Goal: Task Accomplishment & Management: Manage account settings

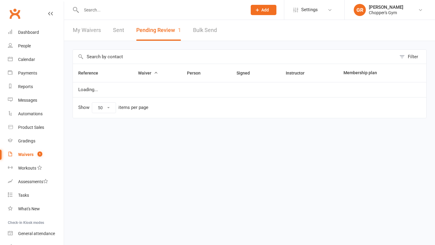
select select "50"
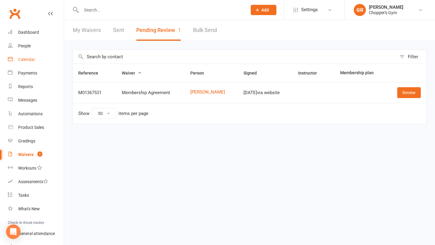
click at [28, 60] on div "Calendar" at bounding box center [26, 59] width 17 height 5
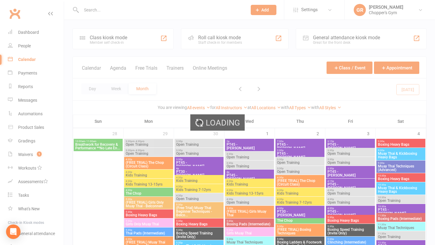
click at [95, 88] on div "Loading" at bounding box center [217, 122] width 435 height 245
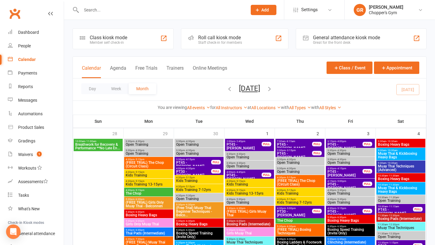
click at [95, 88] on button "Day" at bounding box center [92, 88] width 22 height 11
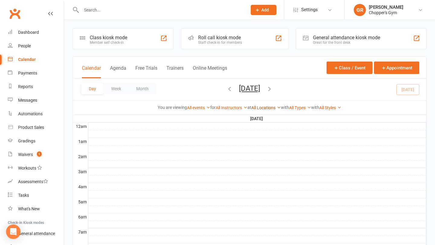
click at [268, 108] on link "All Locations" at bounding box center [266, 107] width 30 height 5
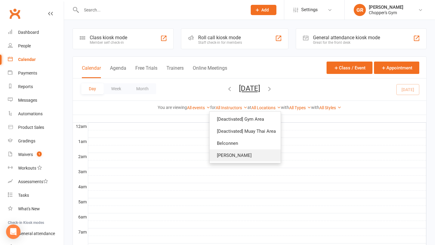
click at [249, 153] on link "Dickson" at bounding box center [244, 155] width 71 height 12
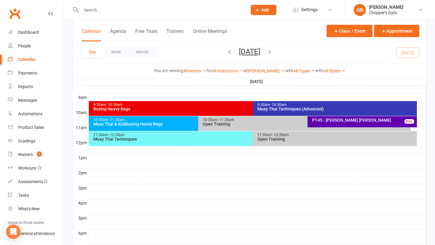
scroll to position [159, 0]
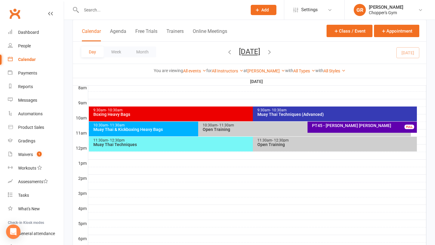
click at [293, 115] on div "Muay Thai Techniques (Advanced)" at bounding box center [336, 114] width 158 height 4
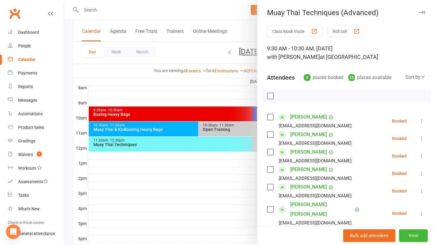
click at [293, 115] on link "Tilly Bell" at bounding box center [308, 117] width 37 height 10
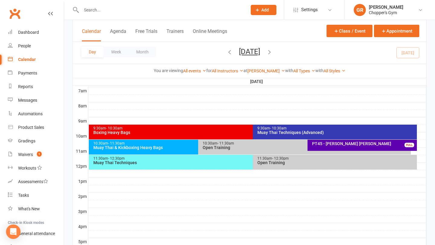
scroll to position [141, 0]
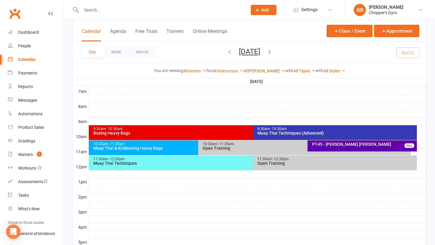
click at [311, 129] on div "9:30am - 10:30am" at bounding box center [336, 129] width 158 height 4
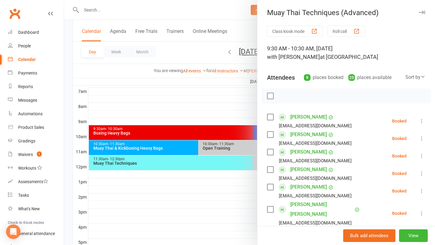
click at [415, 76] on div "Sort by" at bounding box center [415, 77] width 20 height 8
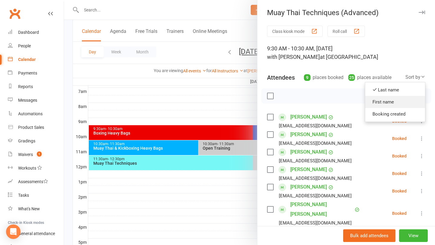
click at [396, 104] on link "First name" at bounding box center [395, 102] width 60 height 12
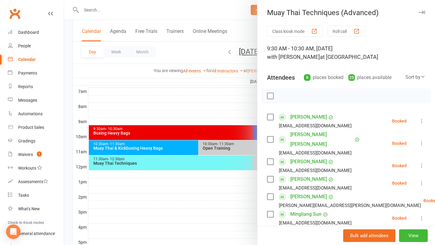
click at [422, 120] on icon at bounding box center [421, 121] width 6 height 6
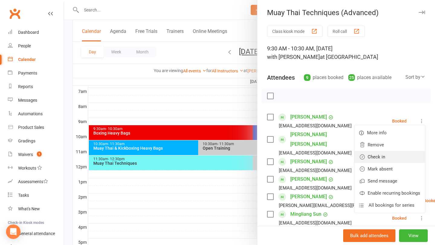
click at [393, 153] on link "Check in" at bounding box center [389, 157] width 71 height 12
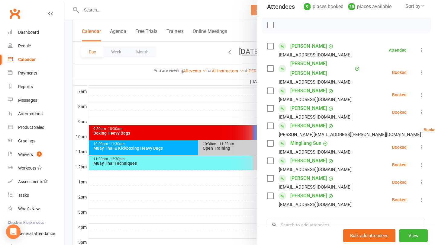
scroll to position [71, 0]
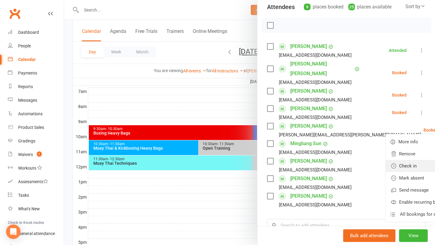
click at [385, 160] on link "Check in" at bounding box center [420, 166] width 71 height 12
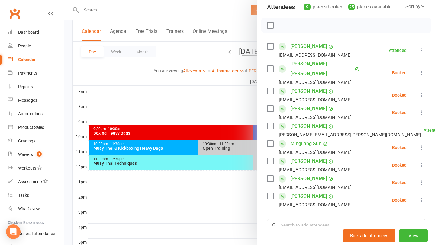
click at [420, 180] on icon at bounding box center [421, 183] width 6 height 6
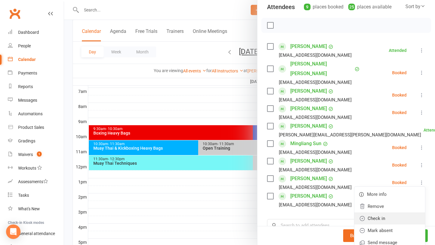
click at [387, 212] on link "Check in" at bounding box center [389, 218] width 71 height 12
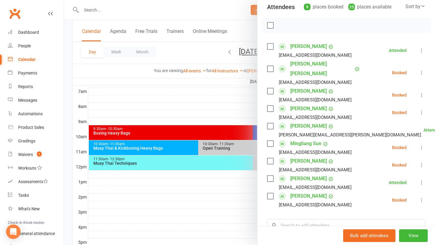
click at [420, 197] on icon at bounding box center [421, 200] width 6 height 6
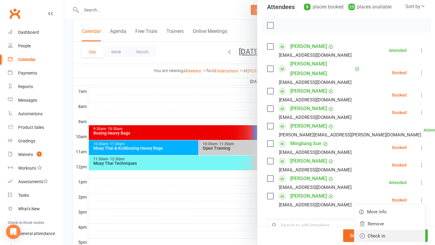
click at [385, 230] on link "Check in" at bounding box center [389, 236] width 71 height 12
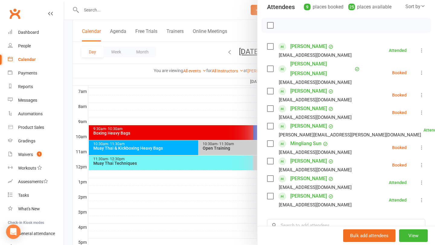
click at [421, 162] on icon at bounding box center [421, 165] width 6 height 6
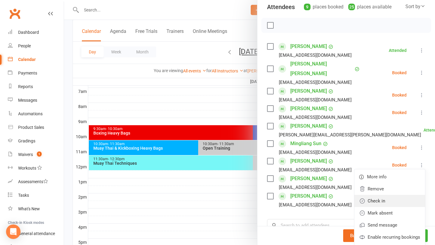
click at [385, 195] on link "Check in" at bounding box center [389, 201] width 71 height 12
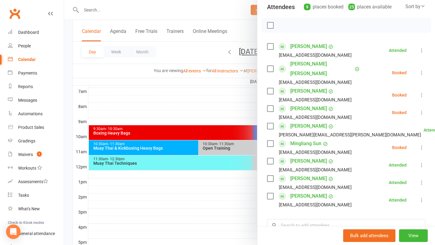
click at [421, 145] on icon at bounding box center [421, 148] width 6 height 6
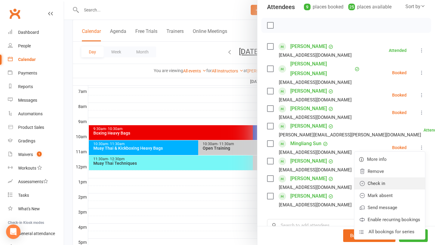
click at [385, 177] on link "Check in" at bounding box center [389, 183] width 71 height 12
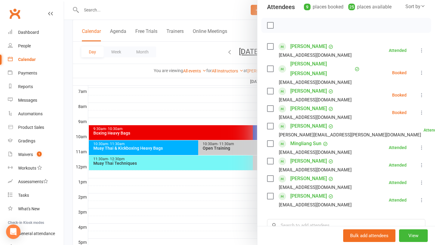
click at [420, 110] on icon at bounding box center [421, 113] width 6 height 6
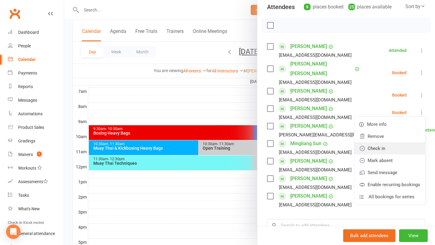
click at [386, 142] on link "Check in" at bounding box center [389, 148] width 71 height 12
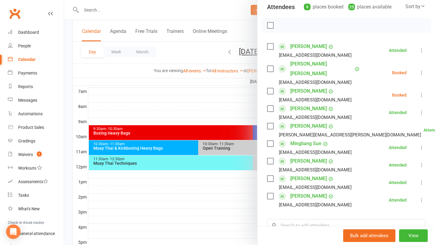
click at [422, 70] on icon at bounding box center [421, 73] width 6 height 6
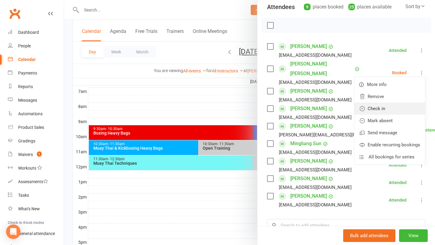
click at [386, 107] on link "Check in" at bounding box center [389, 109] width 71 height 12
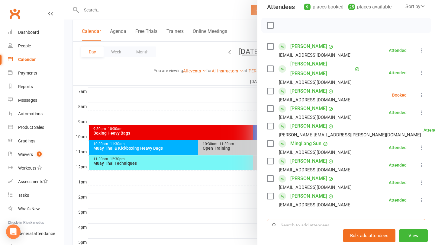
click at [326, 219] on input "search" at bounding box center [346, 225] width 158 height 13
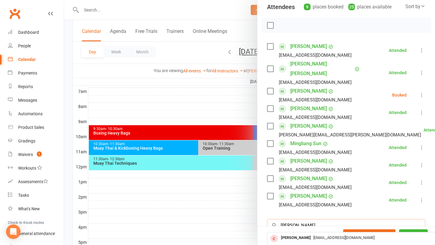
type input "Gaz rees"
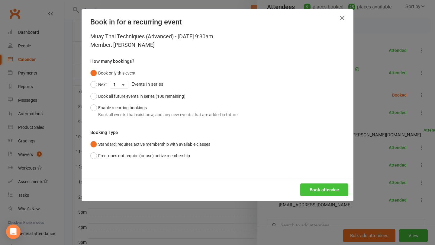
click at [317, 186] on button "Book attendee" at bounding box center [324, 190] width 48 height 13
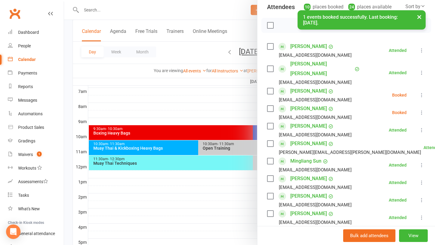
click at [222, 202] on div at bounding box center [249, 122] width 371 height 245
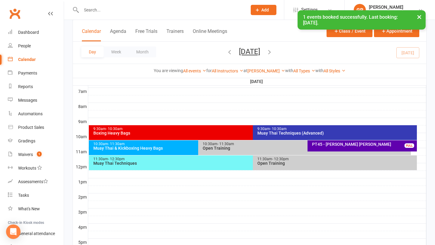
click at [234, 131] on div "Boxing Heavy Bags" at bounding box center [251, 133] width 317 height 4
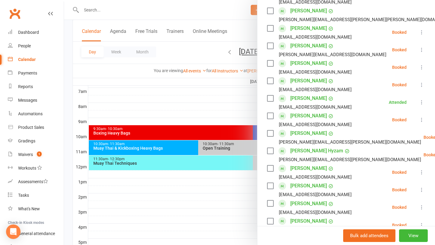
scroll to position [176, 0]
click at [420, 33] on icon at bounding box center [421, 33] width 6 height 6
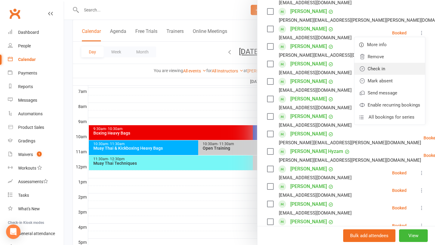
click at [387, 72] on link "Check in" at bounding box center [389, 69] width 71 height 12
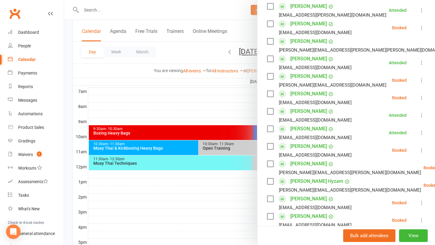
scroll to position [145, 0]
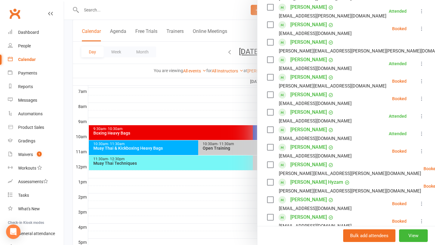
click at [422, 30] on icon at bounding box center [421, 29] width 6 height 6
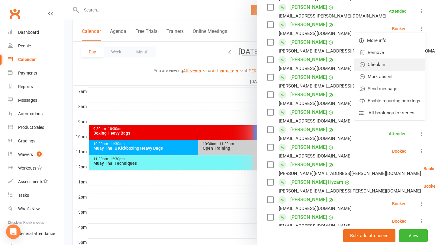
click at [396, 65] on link "Check in" at bounding box center [389, 65] width 71 height 12
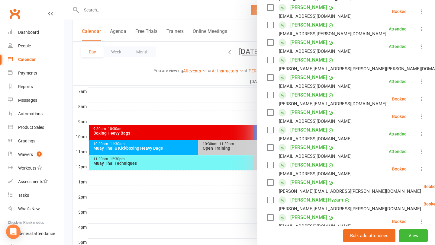
scroll to position [127, 0]
click at [419, 100] on icon at bounding box center [421, 99] width 6 height 6
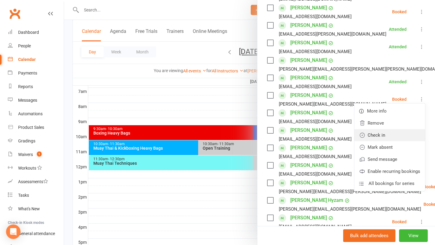
click at [397, 135] on link "Check in" at bounding box center [389, 135] width 71 height 12
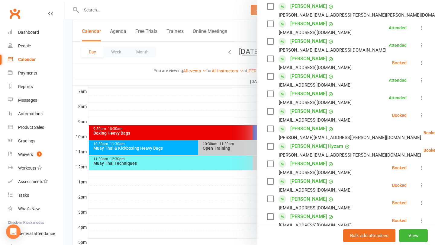
scroll to position [212, 0]
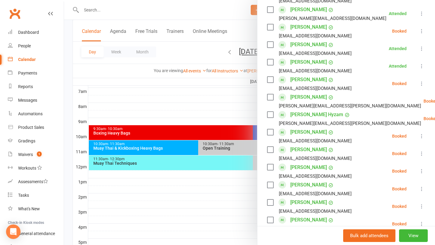
click at [223, 132] on div at bounding box center [249, 122] width 371 height 245
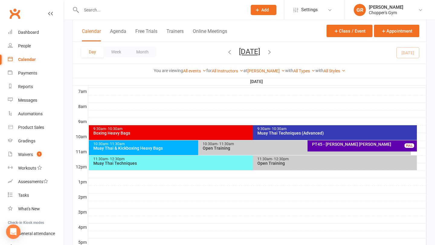
click at [155, 147] on div "Muay Thai & Kickboxing Heavy Bags" at bounding box center [196, 148] width 207 height 4
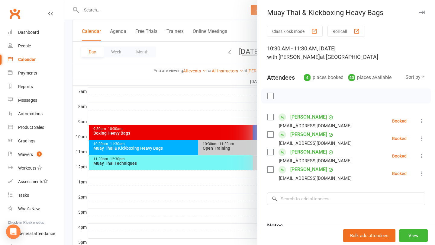
click at [420, 175] on icon at bounding box center [421, 174] width 6 height 6
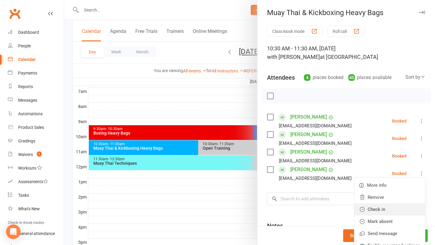
click at [391, 208] on link "Check in" at bounding box center [389, 209] width 71 height 12
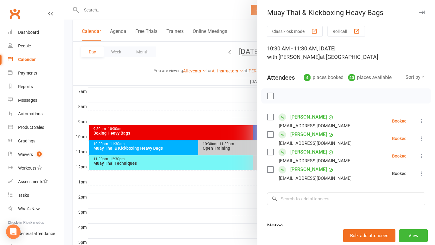
click at [222, 176] on div at bounding box center [249, 122] width 371 height 245
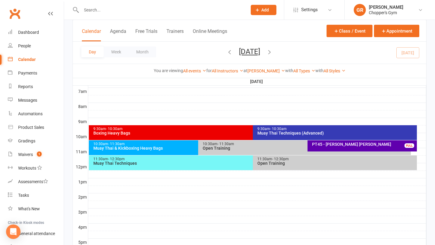
click at [218, 162] on div "Muay Thai Techniques" at bounding box center [251, 163] width 317 height 4
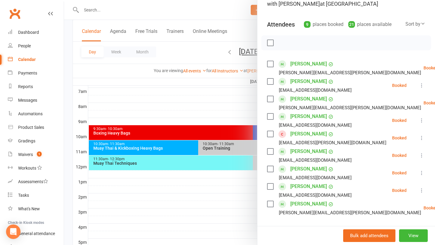
scroll to position [55, 0]
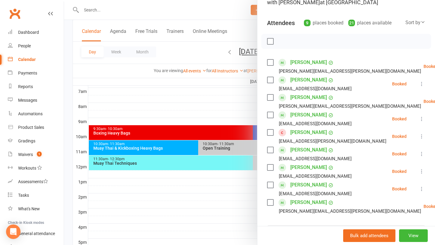
click at [221, 183] on div at bounding box center [249, 122] width 371 height 245
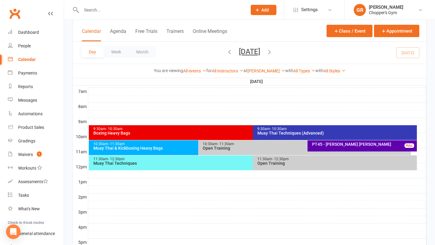
click at [281, 158] on span "- 12:30pm" at bounding box center [280, 159] width 17 height 4
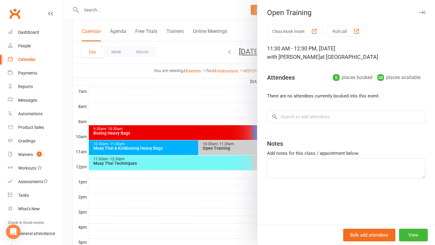
click at [225, 161] on div at bounding box center [249, 122] width 371 height 245
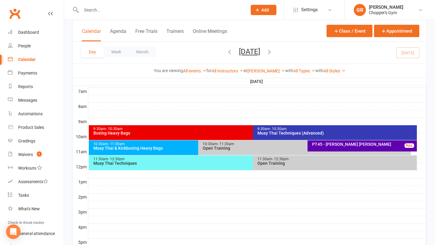
click at [244, 152] on div "10:30am - 11:30am Open Training" at bounding box center [304, 147] width 212 height 15
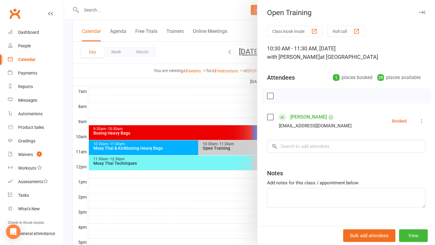
click at [241, 106] on div at bounding box center [249, 122] width 371 height 245
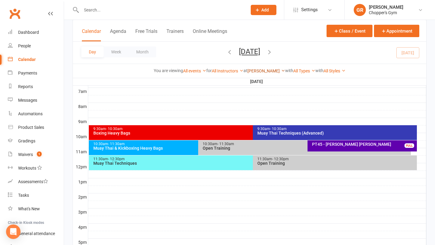
click at [266, 72] on link "[PERSON_NAME]" at bounding box center [266, 71] width 38 height 5
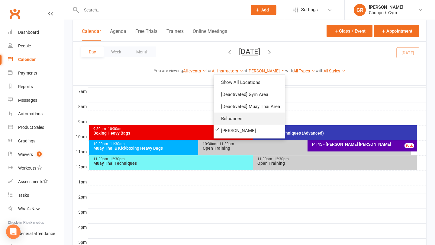
click at [242, 117] on link "Belconnen" at bounding box center [249, 119] width 71 height 12
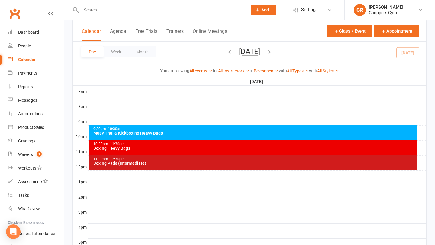
click at [264, 131] on div "9:30am - 10:30am" at bounding box center [254, 129] width 323 height 4
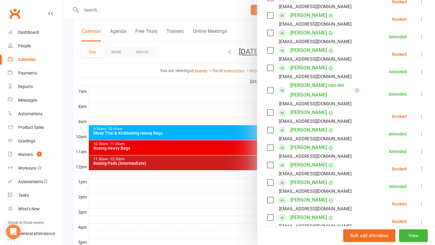
scroll to position [155, 0]
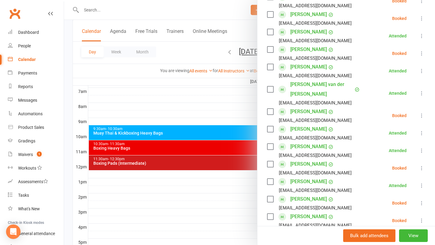
click at [232, 168] on div at bounding box center [249, 122] width 371 height 245
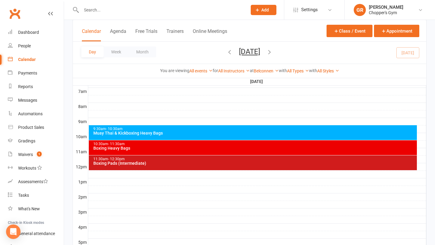
click at [254, 149] on div "Boxing Heavy Bags" at bounding box center [254, 148] width 323 height 4
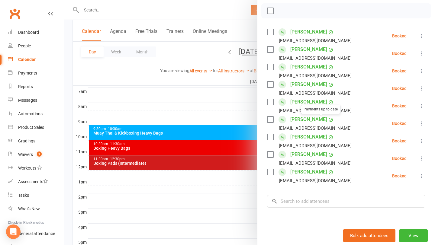
scroll to position [85, 0]
click at [225, 206] on div at bounding box center [249, 122] width 371 height 245
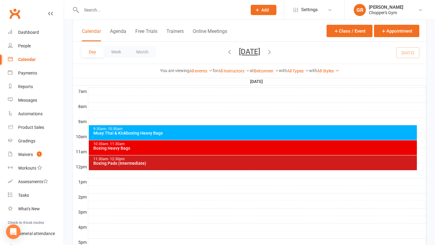
click at [257, 163] on div "Boxing Pads (Intermediate)" at bounding box center [254, 163] width 323 height 4
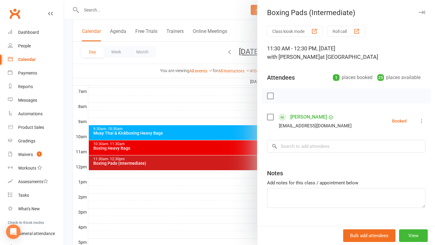
click at [226, 99] on div at bounding box center [249, 122] width 371 height 245
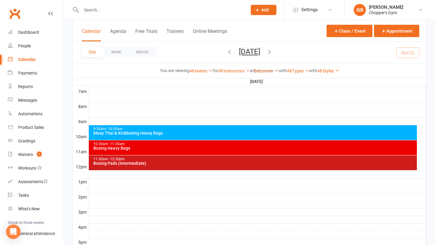
click at [264, 72] on link "Belconnen" at bounding box center [266, 71] width 25 height 5
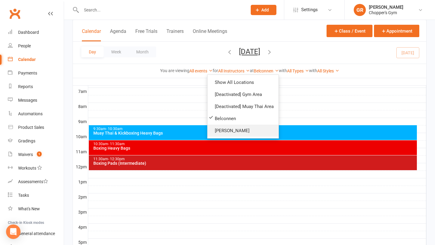
click at [237, 130] on link "[PERSON_NAME]" at bounding box center [242, 131] width 71 height 12
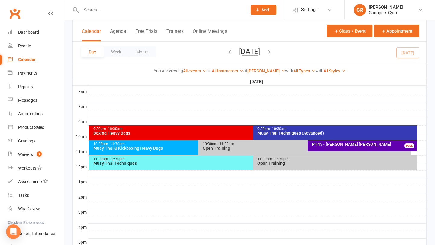
click at [280, 167] on div "11:30am - 12:30pm Open Training" at bounding box center [335, 162] width 164 height 15
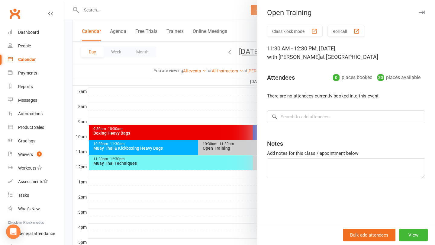
click at [226, 180] on div at bounding box center [249, 122] width 371 height 245
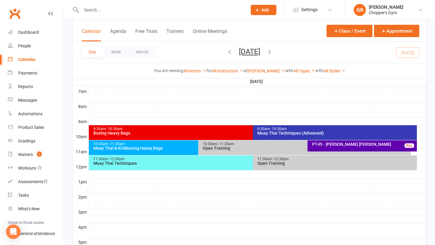
click at [253, 147] on div "Open Training" at bounding box center [305, 148] width 207 height 4
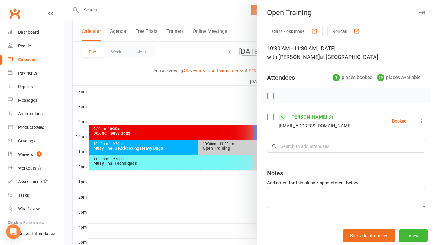
click at [205, 155] on div at bounding box center [249, 122] width 371 height 245
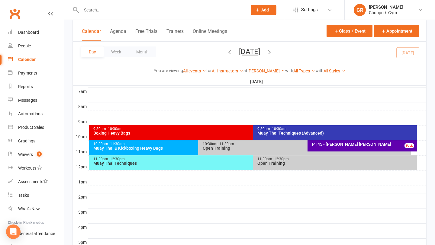
click at [189, 163] on div "Muay Thai Techniques" at bounding box center [251, 163] width 317 height 4
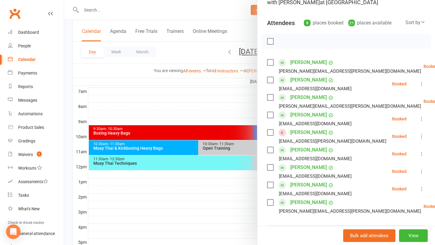
scroll to position [61, 0]
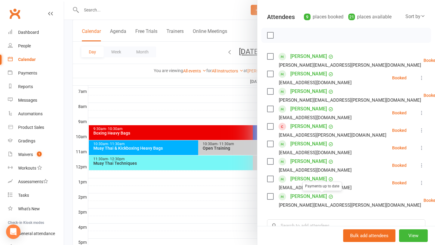
click at [220, 198] on div at bounding box center [249, 122] width 371 height 245
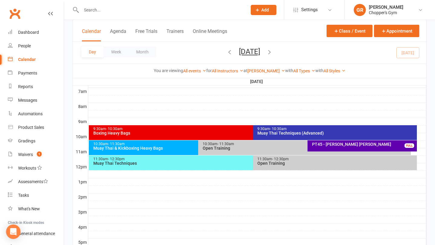
click at [219, 136] on div "9:30am - 10:30am Boxing Heavy Bags" at bounding box center [250, 132] width 322 height 15
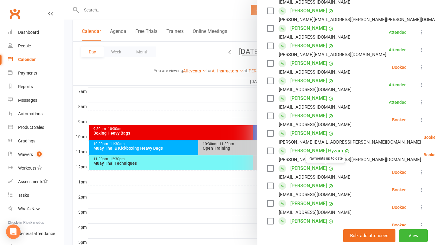
scroll to position [177, 0]
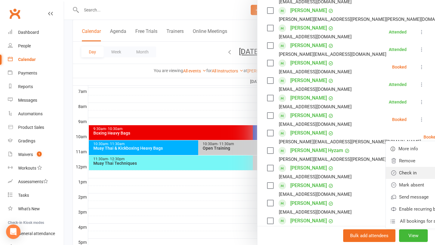
click at [386, 175] on link "Check in" at bounding box center [420, 173] width 71 height 12
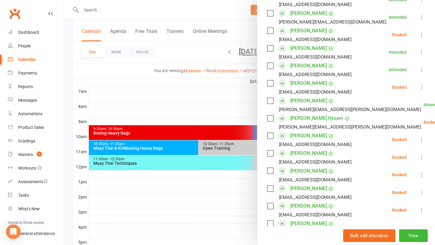
scroll to position [210, 0]
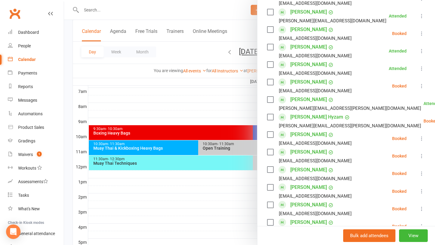
click at [420, 157] on icon at bounding box center [421, 156] width 6 height 6
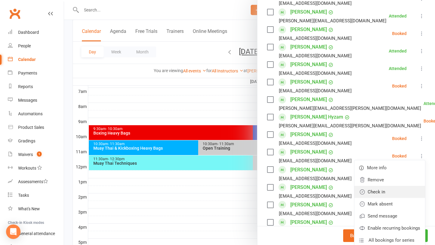
click at [385, 192] on link "Check in" at bounding box center [389, 192] width 71 height 12
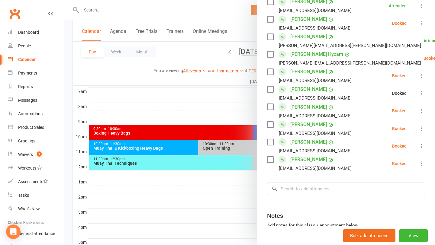
scroll to position [327, 0]
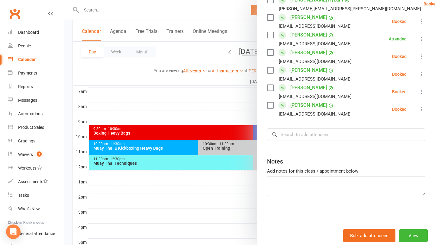
click at [421, 113] on li "Zoe Harris zoecube@hotmail.com Booked More info Remove Check in Mark absent Sen…" at bounding box center [346, 110] width 158 height 18
click at [421, 112] on button at bounding box center [421, 109] width 7 height 7
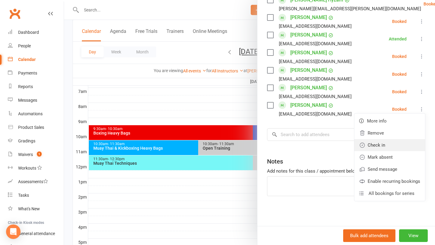
click at [388, 147] on link "Check in" at bounding box center [389, 145] width 71 height 12
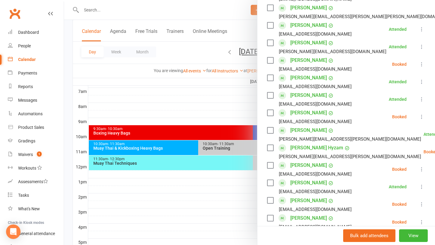
scroll to position [180, 0]
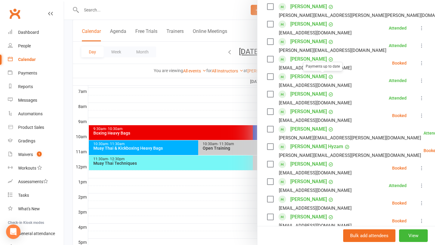
click at [308, 40] on link "Bruce Davie" at bounding box center [308, 42] width 37 height 10
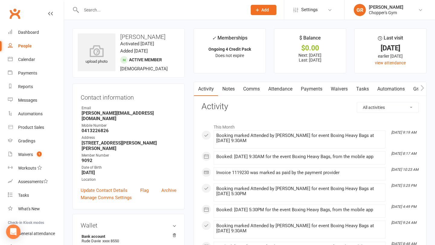
click at [233, 94] on link "Notes" at bounding box center [228, 89] width 21 height 14
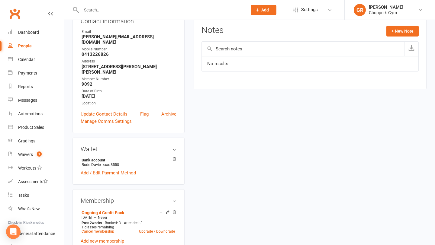
scroll to position [91, 0]
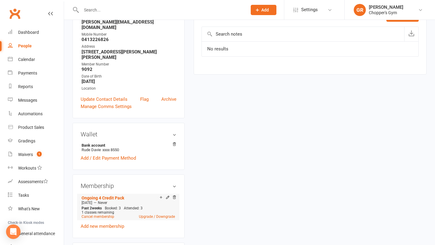
click at [167, 195] on icon at bounding box center [167, 197] width 4 height 4
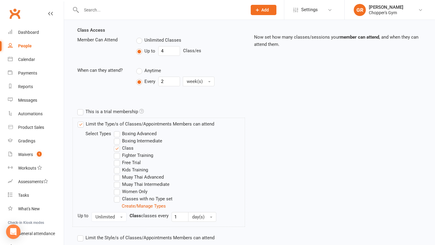
scroll to position [202, 0]
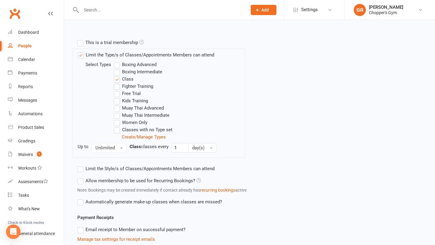
click at [145, 72] on label "Boxing Intermediate" at bounding box center [138, 71] width 48 height 7
click at [118, 68] on input "Boxing Intermediate" at bounding box center [116, 68] width 4 height 0
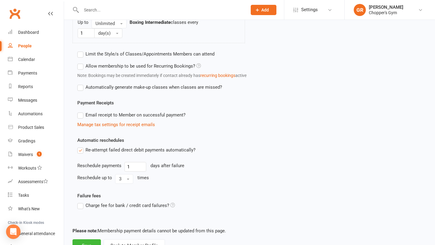
scroll to position [363, 0]
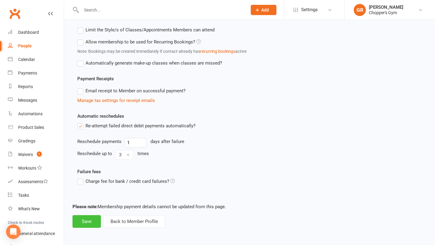
click at [86, 221] on button "Save" at bounding box center [86, 221] width 28 height 13
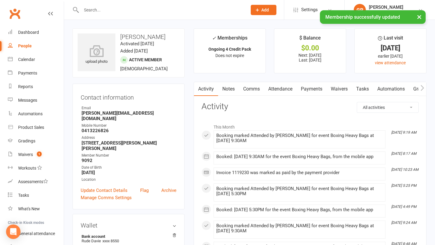
click at [222, 93] on link "Notes" at bounding box center [228, 89] width 21 height 14
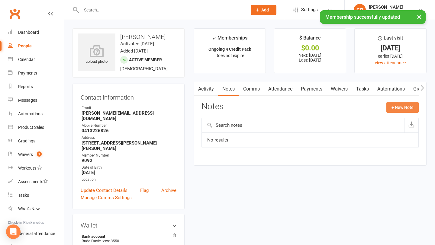
click at [402, 111] on button "+ New Note" at bounding box center [402, 107] width 32 height 11
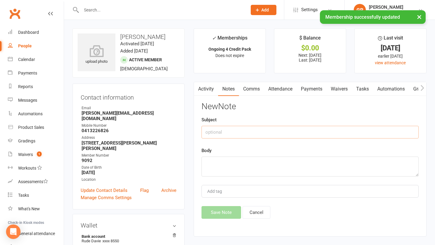
click at [313, 136] on input "text" at bounding box center [309, 132] width 217 height 13
type input "Grade"
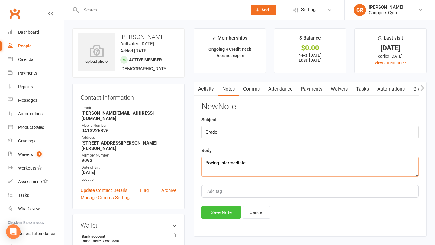
type textarea "Boxing Intermediate"
click at [217, 214] on button "Save Note" at bounding box center [221, 212] width 40 height 13
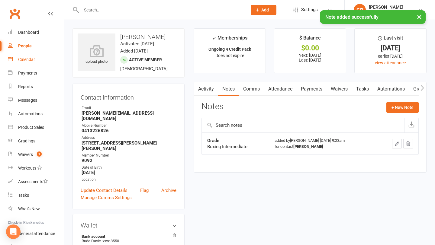
click at [38, 60] on link "Calendar" at bounding box center [36, 60] width 56 height 14
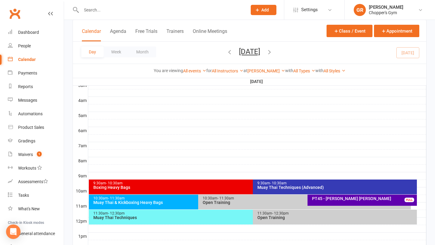
scroll to position [151, 0]
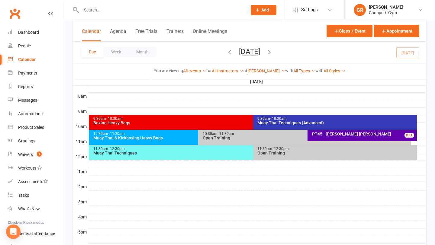
click at [208, 122] on div "Boxing Heavy Bags" at bounding box center [251, 123] width 317 height 4
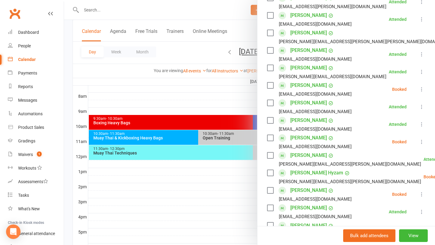
scroll to position [154, 0]
click at [422, 142] on icon at bounding box center [421, 142] width 6 height 6
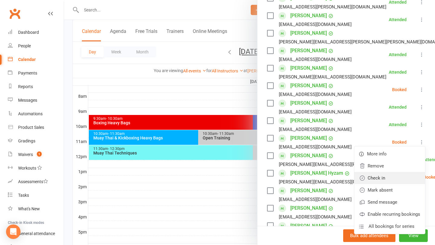
click at [384, 177] on link "Check in" at bounding box center [389, 178] width 71 height 12
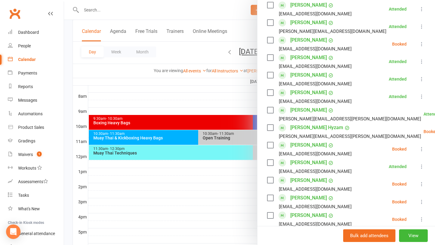
scroll to position [197, 0]
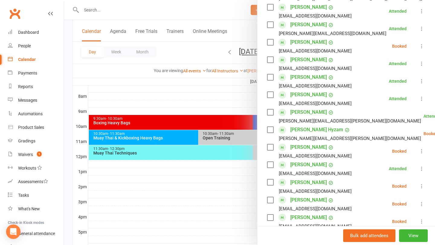
click at [421, 152] on icon at bounding box center [421, 151] width 6 height 6
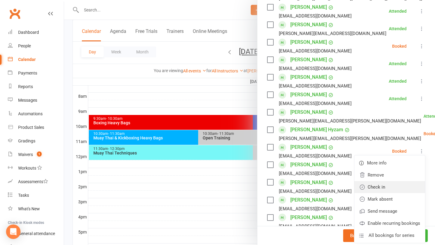
click at [383, 189] on link "Check in" at bounding box center [389, 187] width 71 height 12
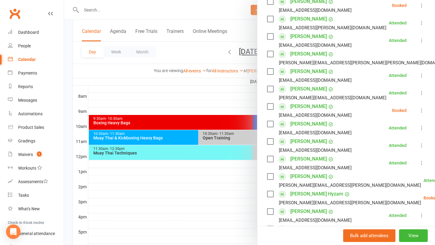
scroll to position [139, 0]
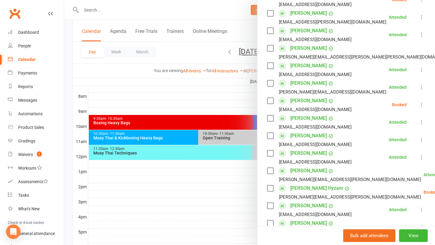
click at [207, 68] on div at bounding box center [249, 122] width 371 height 245
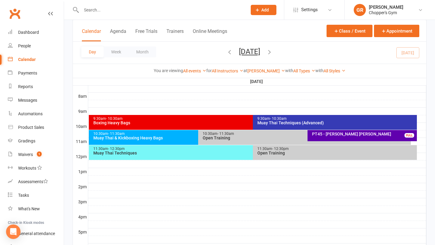
click at [276, 139] on div "Open Training" at bounding box center [305, 138] width 207 height 4
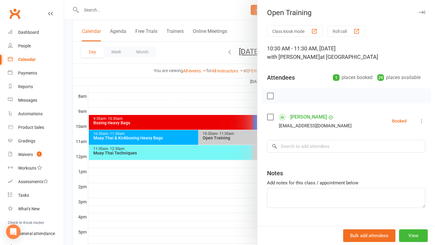
click at [208, 130] on div at bounding box center [249, 122] width 371 height 245
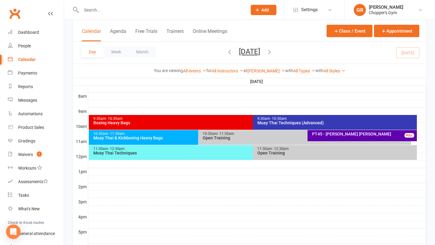
click at [210, 118] on div "9:30am - 10:30am" at bounding box center [251, 119] width 317 height 4
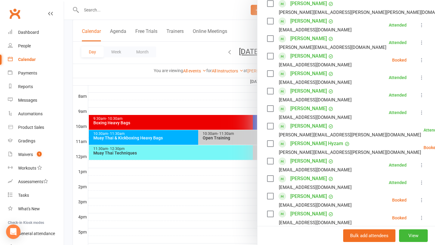
scroll to position [201, 0]
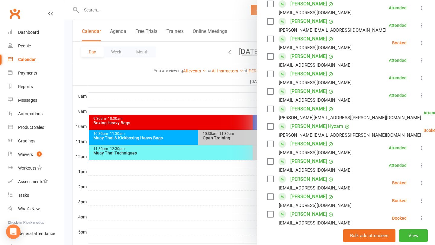
click at [420, 184] on icon at bounding box center [421, 183] width 6 height 6
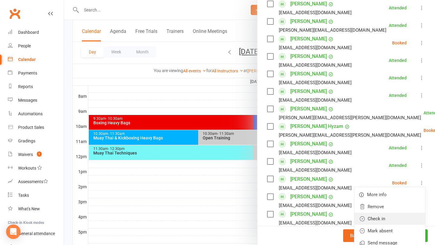
click at [380, 221] on link "Check in" at bounding box center [389, 219] width 71 height 12
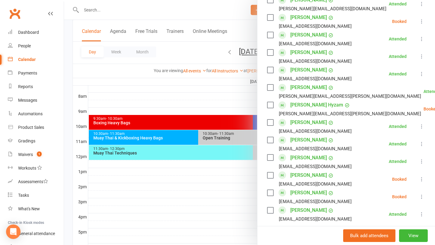
scroll to position [223, 0]
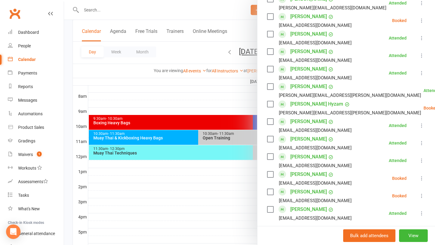
click at [305, 156] on link "Nick Voce" at bounding box center [308, 157] width 37 height 10
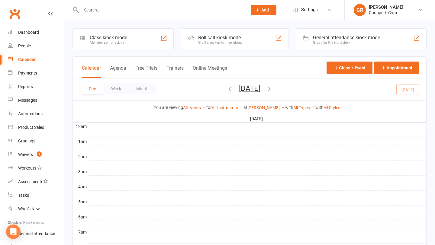
click at [129, 11] on input "text" at bounding box center [160, 10] width 163 height 8
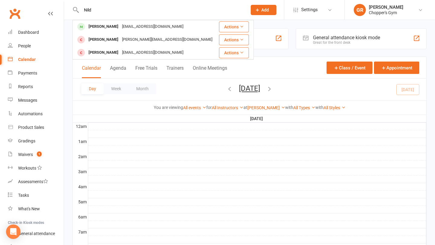
type input "Nild"
click at [69, 30] on div "Class kiosk mode Member self check-in Roll call kiosk mode Staff check-in for m…" at bounding box center [249, 38] width 361 height 21
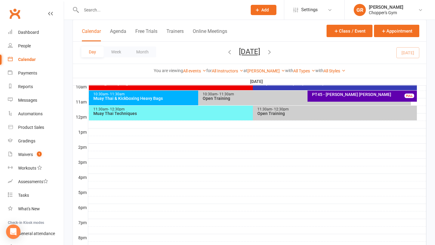
scroll to position [189, 0]
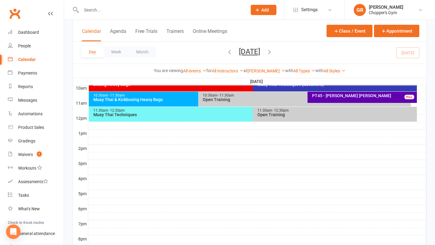
click at [153, 96] on div "10:30am - 11:30am" at bounding box center [196, 96] width 207 height 4
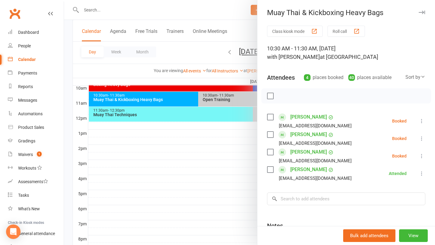
click at [194, 168] on div at bounding box center [249, 122] width 371 height 245
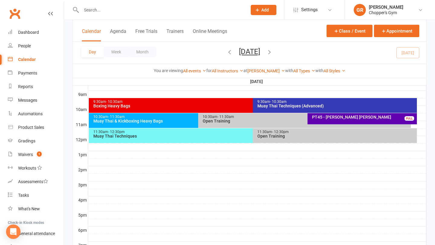
scroll to position [168, 0]
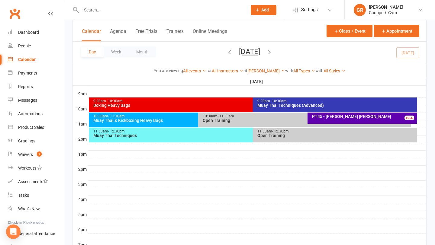
click at [303, 107] on div "Muay Thai Techniques (Advanced)" at bounding box center [336, 105] width 158 height 4
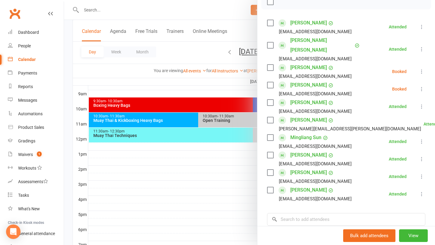
scroll to position [94, 0]
click at [333, 213] on input "search" at bounding box center [346, 219] width 158 height 13
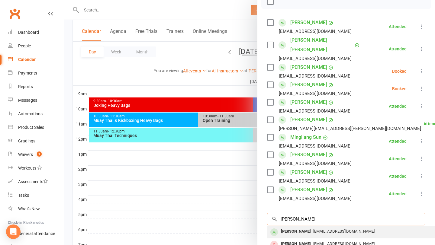
type input "Josh rap"
click at [324, 229] on span "jjraptis@hotmail.com" at bounding box center [343, 231] width 61 height 5
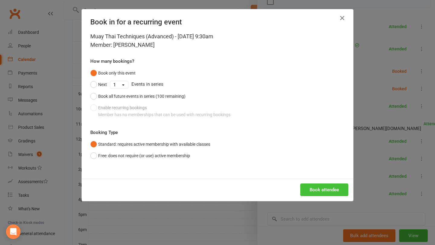
click at [335, 190] on button "Book attendee" at bounding box center [324, 190] width 48 height 13
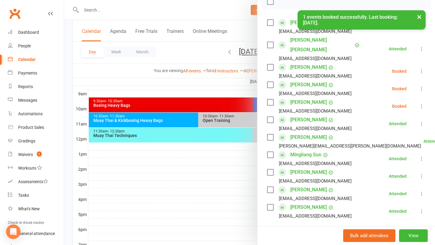
click at [421, 103] on icon at bounding box center [421, 106] width 6 height 6
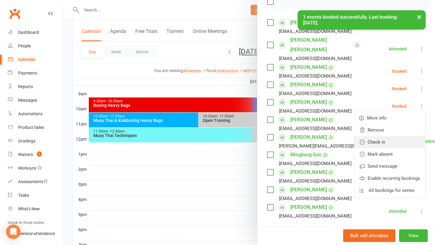
click at [387, 136] on link "Check in" at bounding box center [389, 142] width 71 height 12
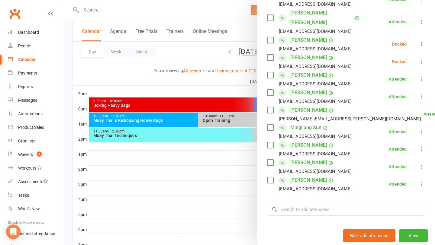
scroll to position [119, 0]
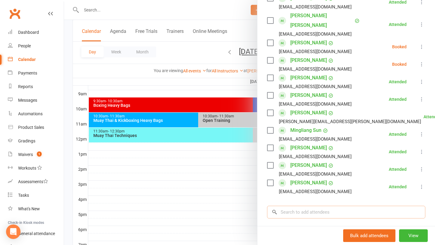
click at [358, 206] on input "search" at bounding box center [346, 212] width 158 height 13
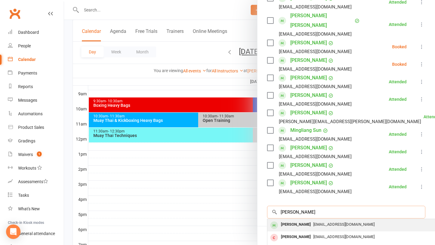
type input "Ben wilso"
click at [358, 220] on div "bsw230105@gmail.com" at bounding box center [358, 224] width 176 height 9
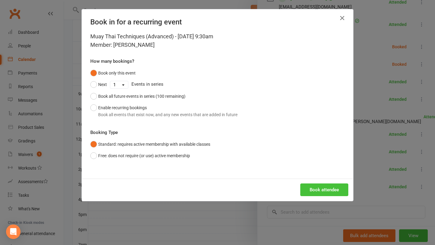
click at [327, 186] on button "Book attendee" at bounding box center [324, 190] width 48 height 13
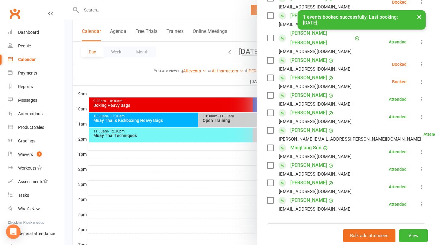
scroll to position [136, 0]
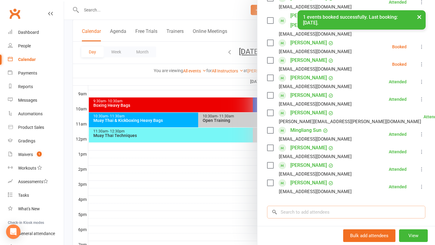
click at [311, 206] on input "search" at bounding box center [346, 212] width 158 height 13
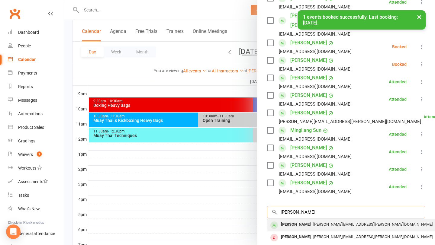
type input "Lee fook"
click at [313, 222] on span "lee.fook@y7mail.com" at bounding box center [372, 224] width 119 height 5
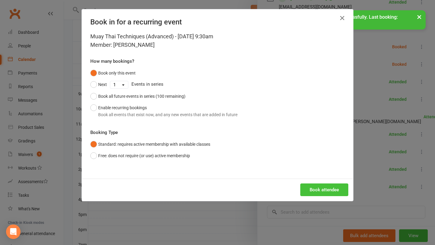
click at [332, 189] on button "Book attendee" at bounding box center [324, 190] width 48 height 13
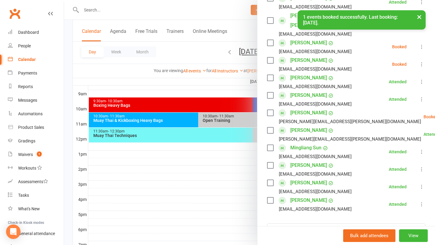
click at [327, 204] on div "Class kiosk mode Roll call 9:30 AM - 10:30 AM, Saturday, October, 11, 2025 with…" at bounding box center [345, 105] width 177 height 432
click at [327, 223] on input "search" at bounding box center [346, 229] width 158 height 13
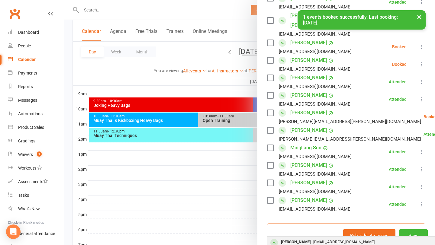
type input "Zoe"
click at [322, 240] on span "zoe.putorak@gmail.com" at bounding box center [343, 242] width 61 height 5
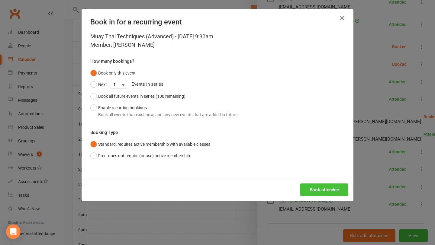
click at [321, 191] on button "Book attendee" at bounding box center [324, 190] width 48 height 13
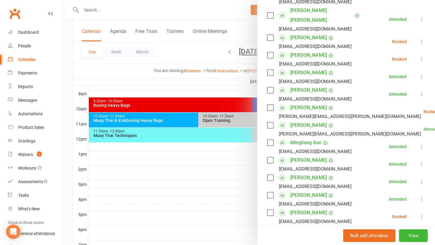
scroll to position [140, 0]
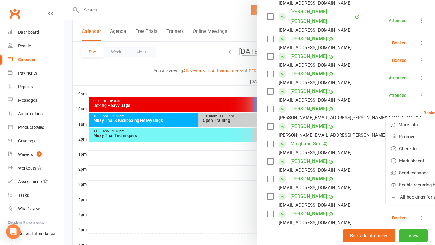
click at [430, 104] on div "Class kiosk mode Roll call 9:30 AM - 10:30 AM, Saturday, October, 11, 2025 with…" at bounding box center [345, 110] width 177 height 450
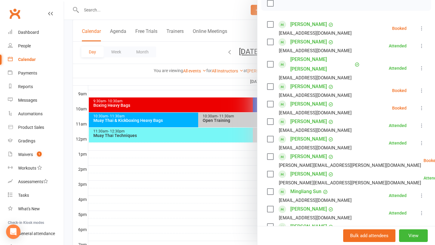
scroll to position [93, 0]
click at [419, 27] on icon at bounding box center [421, 28] width 6 height 6
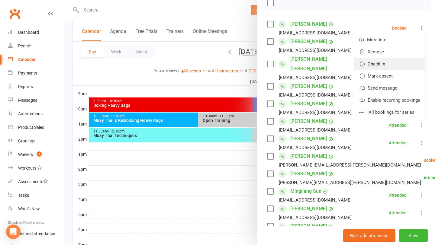
click at [390, 65] on link "Check in" at bounding box center [389, 64] width 71 height 12
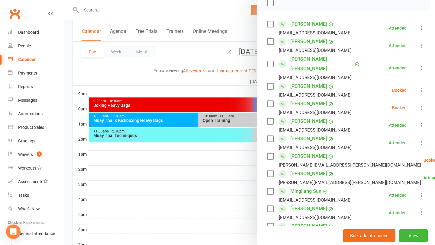
click at [202, 176] on div at bounding box center [249, 122] width 371 height 245
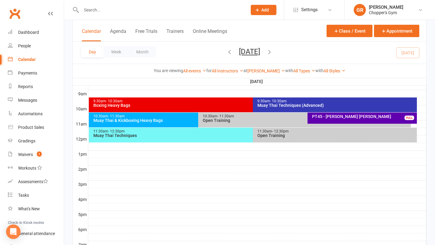
click at [183, 108] on div "9:30am - 10:30am Boxing Heavy Bags" at bounding box center [250, 104] width 322 height 15
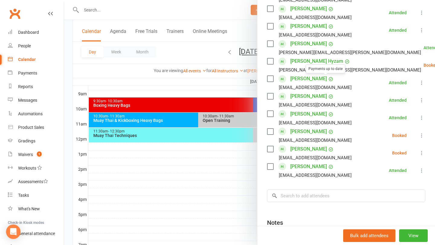
scroll to position [264, 0]
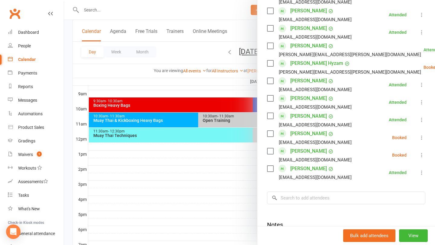
click at [420, 158] on button at bounding box center [421, 155] width 7 height 7
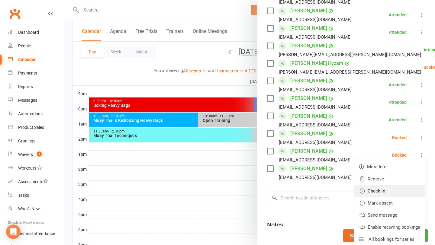
click at [387, 193] on link "Check in" at bounding box center [389, 191] width 71 height 12
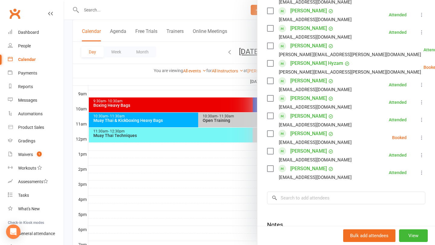
scroll to position [264, 0]
click at [232, 154] on div at bounding box center [249, 122] width 371 height 245
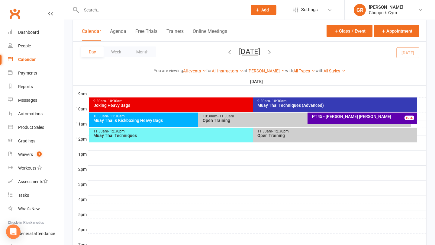
click at [212, 101] on div "9:30am - 10:30am" at bounding box center [251, 101] width 317 height 4
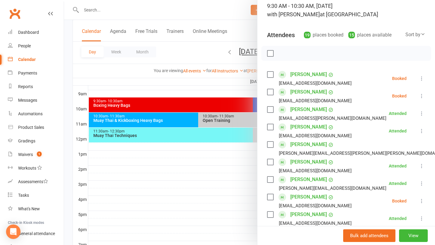
scroll to position [46, 0]
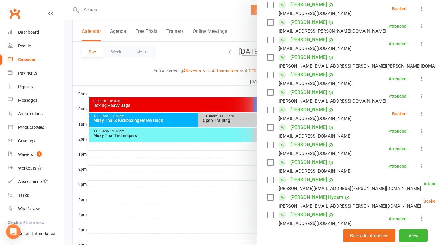
scroll to position [129, 0]
click at [423, 114] on icon at bounding box center [421, 114] width 6 height 6
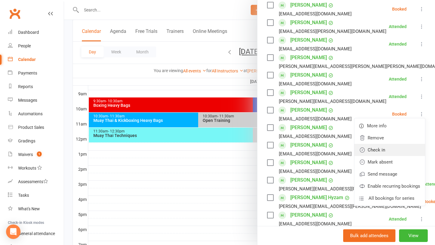
click at [395, 153] on link "Check in" at bounding box center [389, 150] width 71 height 12
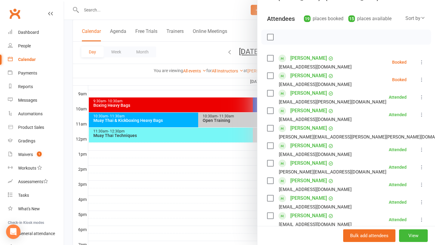
scroll to position [42, 0]
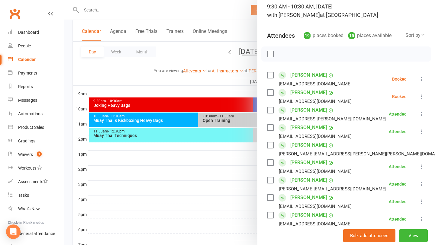
click at [168, 53] on div at bounding box center [249, 122] width 371 height 245
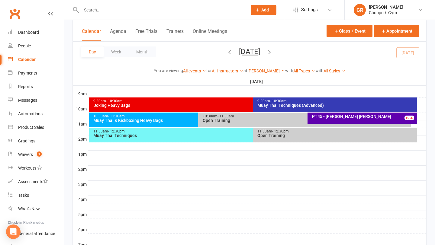
click at [178, 121] on div "Muay Thai & Kickboxing Heavy Bags" at bounding box center [196, 120] width 207 height 4
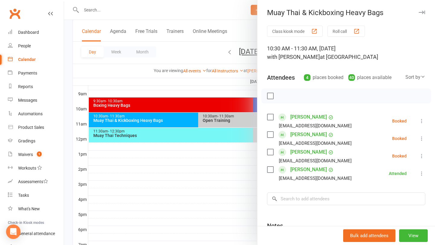
click at [228, 98] on div at bounding box center [249, 122] width 371 height 245
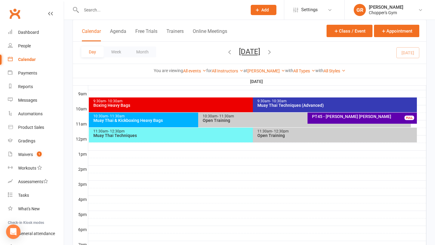
click at [289, 114] on div "10:30am - 11:30am Open Training" at bounding box center [304, 120] width 212 height 15
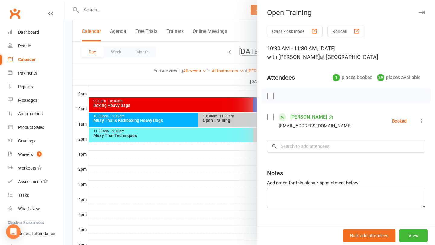
click at [226, 145] on div at bounding box center [249, 122] width 371 height 245
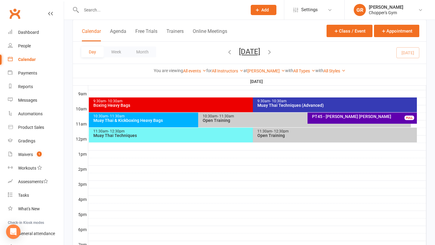
click at [271, 135] on div "Open Training" at bounding box center [336, 135] width 158 height 4
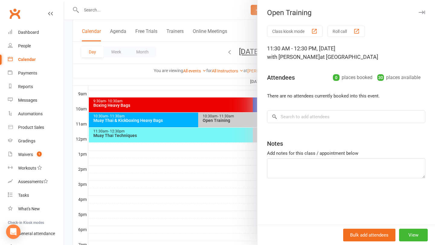
click at [216, 152] on div at bounding box center [249, 122] width 371 height 245
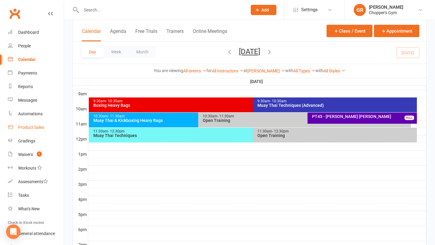
click at [34, 126] on div "Product Sales" at bounding box center [31, 127] width 26 height 5
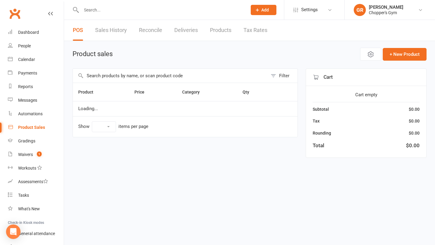
select select "100"
click at [116, 73] on input "text" at bounding box center [170, 76] width 195 height 14
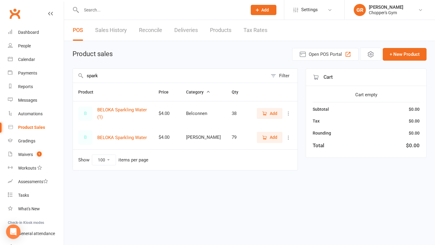
type input "spark"
click at [269, 136] on span "Add" at bounding box center [269, 137] width 15 height 7
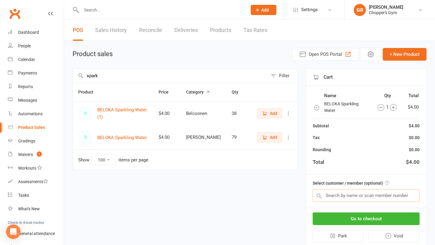
click at [364, 197] on input "text" at bounding box center [365, 195] width 107 height 13
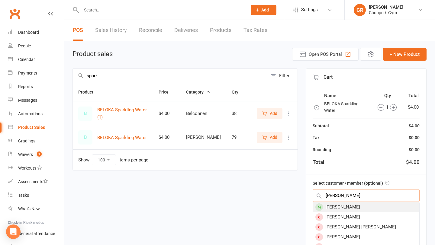
type input "lynn"
click at [360, 209] on div "Lynn Nguyen" at bounding box center [366, 207] width 106 height 10
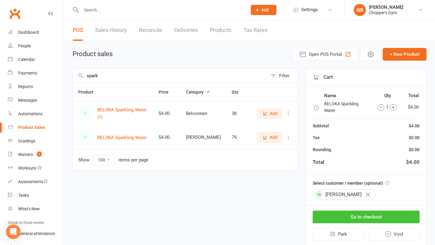
click at [359, 216] on button "Go to checkout" at bounding box center [365, 217] width 107 height 13
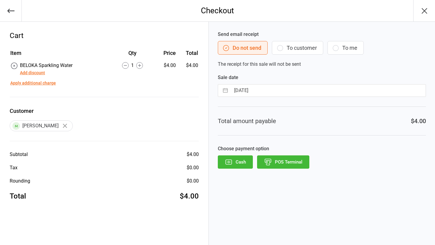
click at [42, 73] on button "Add discount" at bounding box center [32, 73] width 25 height 6
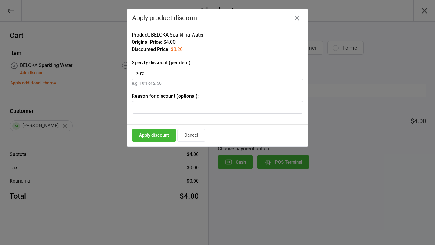
type input "20%"
click at [158, 138] on button "Apply discount" at bounding box center [154, 135] width 44 height 12
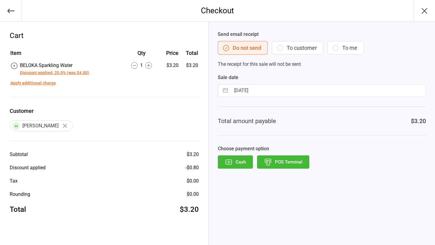
click at [281, 164] on button "POS Terminal" at bounding box center [283, 161] width 52 height 13
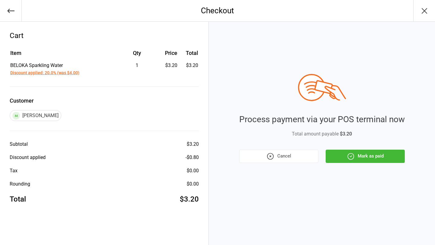
click at [356, 159] on button "Mark as paid" at bounding box center [364, 156] width 79 height 13
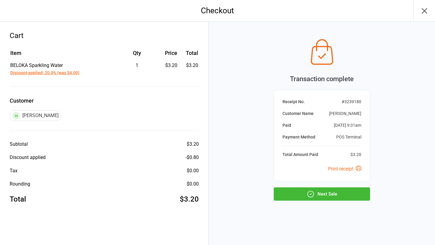
click at [319, 196] on button "Next Sale" at bounding box center [321, 193] width 96 height 13
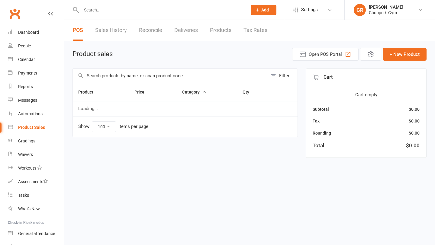
select select "100"
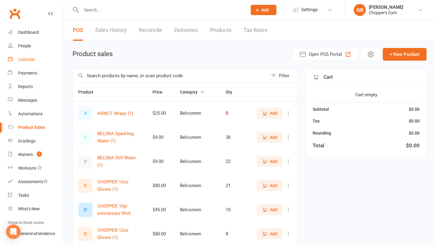
click at [24, 62] on link "Calendar" at bounding box center [36, 60] width 56 height 14
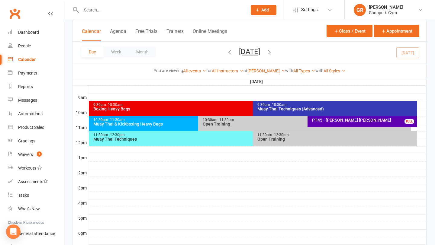
scroll to position [154, 0]
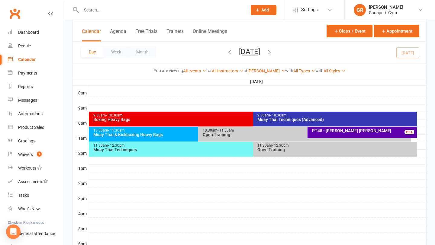
click at [275, 121] on div "Muay Thai Techniques (Advanced)" at bounding box center [336, 119] width 158 height 4
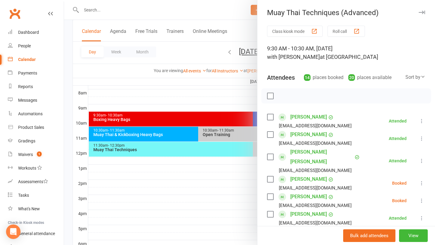
scroll to position [1, 0]
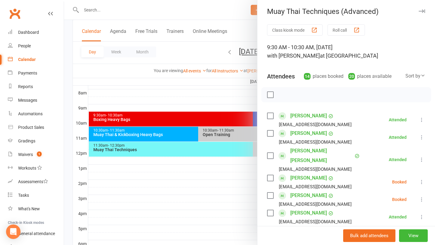
click at [422, 196] on icon at bounding box center [421, 199] width 6 height 6
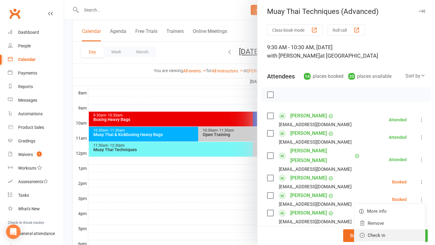
click at [386, 229] on link "Check in" at bounding box center [389, 235] width 71 height 12
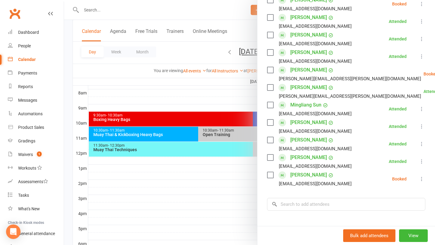
scroll to position [240, 0]
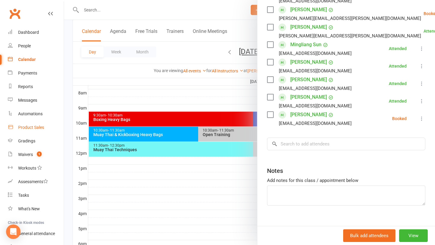
click at [34, 127] on div "Product Sales" at bounding box center [31, 127] width 26 height 5
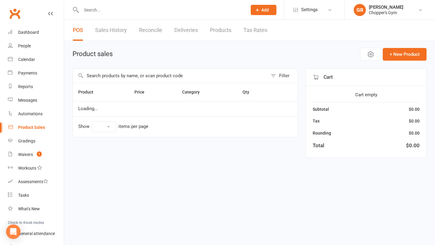
select select "100"
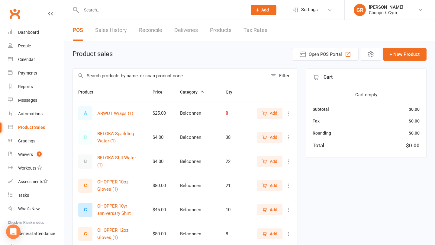
click at [120, 77] on input "text" at bounding box center [170, 76] width 195 height 14
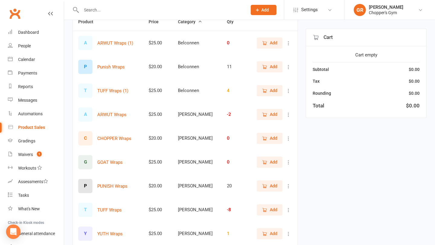
scroll to position [70, 0]
type input "wraps"
click at [275, 185] on span "Add" at bounding box center [274, 186] width 8 height 7
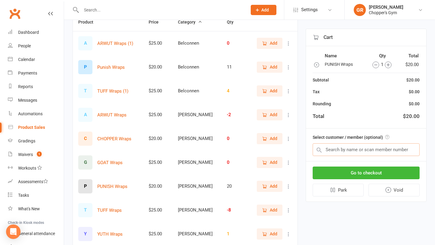
click at [356, 147] on input "text" at bounding box center [365, 149] width 107 height 13
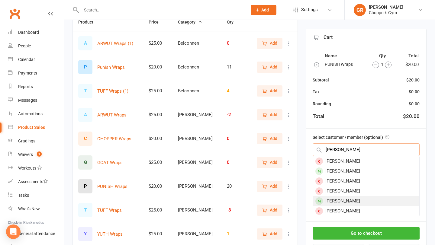
type input "Aidan"
click at [355, 202] on div "Aidan Cleary" at bounding box center [366, 201] width 106 height 10
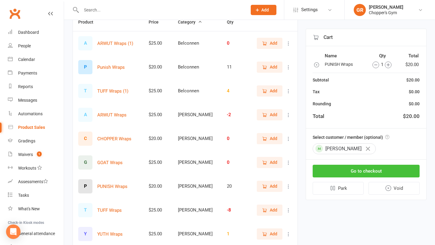
click at [381, 172] on button "Go to checkout" at bounding box center [365, 171] width 107 height 13
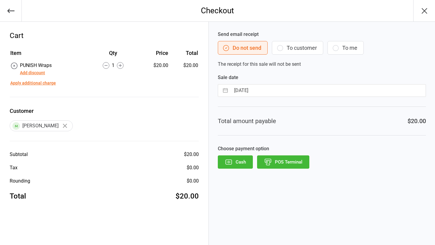
click at [283, 166] on button "POS Terminal" at bounding box center [283, 161] width 52 height 13
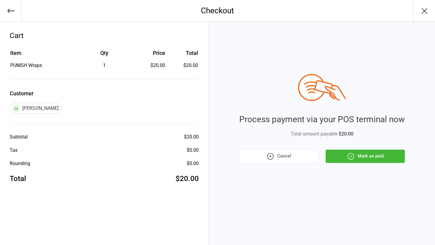
click at [362, 158] on button "Mark as paid" at bounding box center [364, 156] width 79 height 13
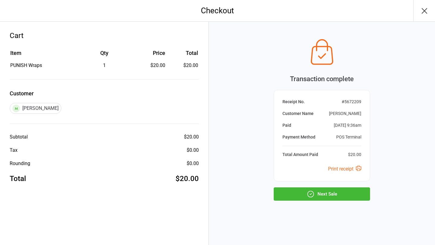
click at [328, 198] on button "Next Sale" at bounding box center [321, 193] width 96 height 13
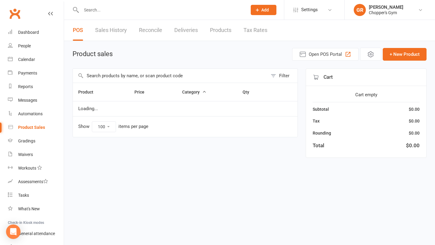
select select "100"
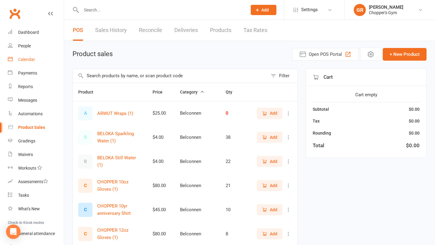
click at [29, 63] on link "Calendar" at bounding box center [36, 60] width 56 height 14
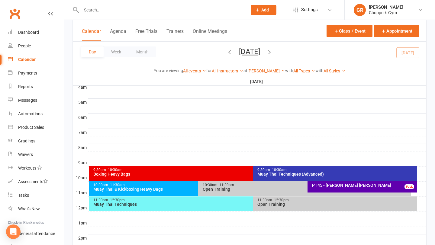
scroll to position [153, 0]
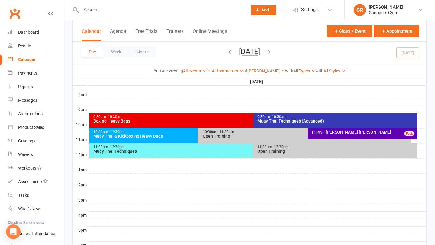
click at [305, 116] on div "9:30am - 10:30am" at bounding box center [336, 117] width 158 height 4
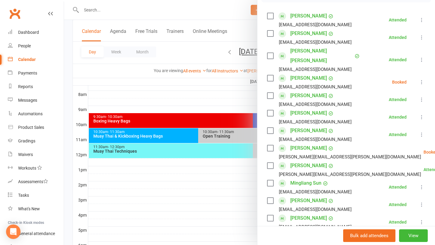
scroll to position [152, 0]
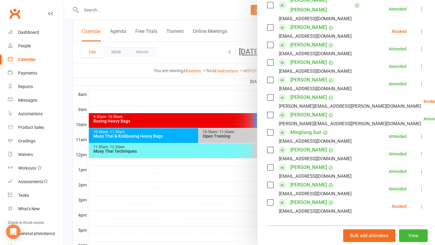
click at [322, 225] on input "search" at bounding box center [346, 231] width 158 height 13
type input "Mitch glare"
click at [319, 240] on div "mitchell.glare@outlook.com" at bounding box center [358, 244] width 176 height 9
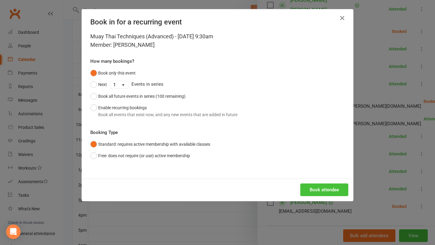
click at [330, 193] on button "Book attendee" at bounding box center [324, 190] width 48 height 13
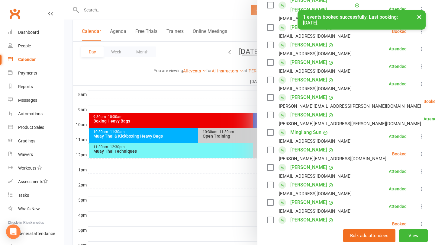
click at [420, 151] on icon at bounding box center [421, 154] width 6 height 6
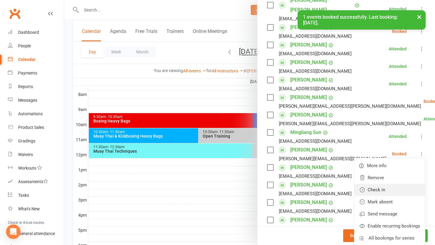
click at [393, 184] on link "Check in" at bounding box center [389, 190] width 71 height 12
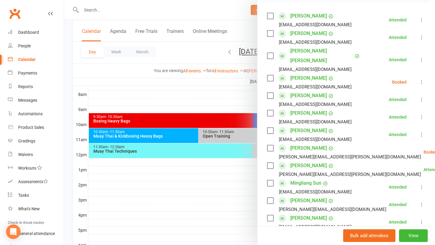
scroll to position [101, 0]
click at [173, 9] on div at bounding box center [249, 122] width 371 height 245
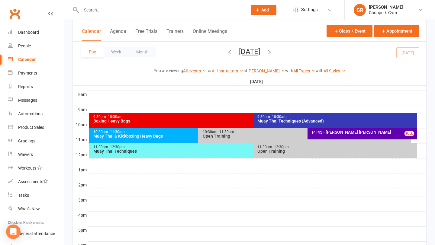
click at [249, 137] on div "Open Training" at bounding box center [305, 136] width 207 height 4
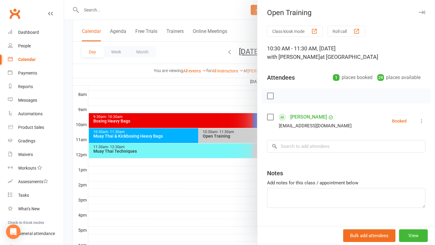
click at [240, 156] on div at bounding box center [249, 122] width 371 height 245
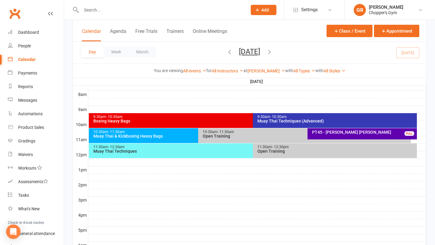
click at [282, 152] on div "Open Training" at bounding box center [336, 151] width 158 height 4
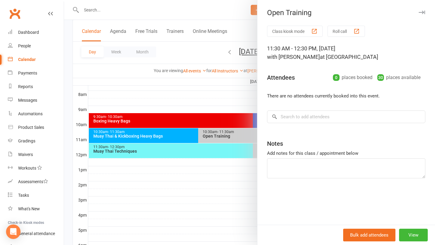
click at [210, 158] on div at bounding box center [249, 122] width 371 height 245
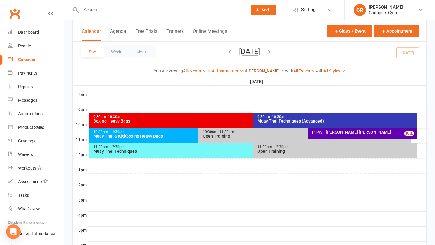
click at [269, 70] on link "[PERSON_NAME]" at bounding box center [266, 71] width 38 height 5
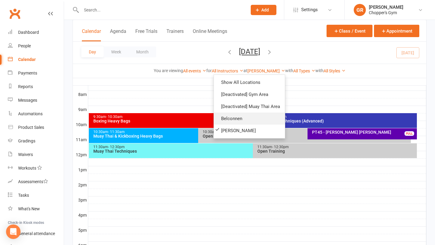
click at [238, 120] on link "Belconnen" at bounding box center [249, 119] width 71 height 12
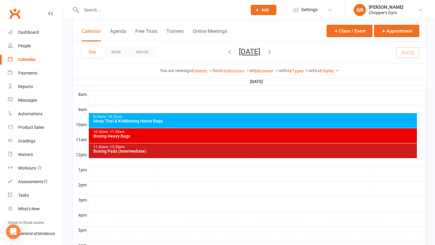
click at [243, 137] on div "Boxing Heavy Bags" at bounding box center [254, 136] width 323 height 4
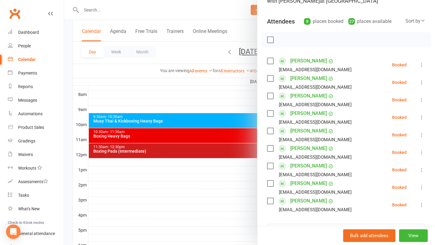
scroll to position [59, 0]
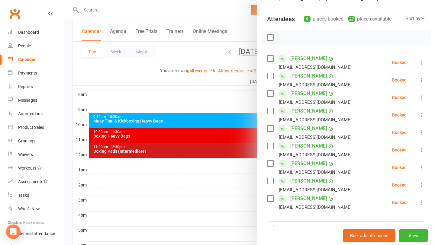
click at [225, 158] on div at bounding box center [249, 122] width 371 height 245
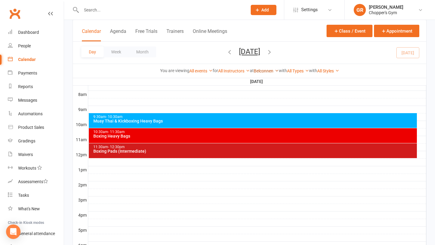
click at [273, 73] on link "Belconnen" at bounding box center [266, 71] width 25 height 5
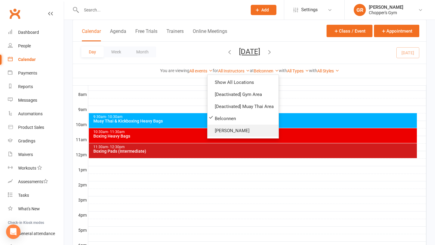
click at [242, 132] on link "[PERSON_NAME]" at bounding box center [242, 131] width 71 height 12
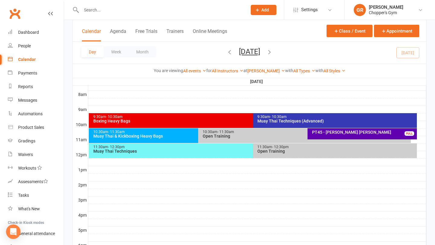
click at [166, 134] on div "Muay Thai & Kickboxing Heavy Bags" at bounding box center [196, 136] width 207 height 4
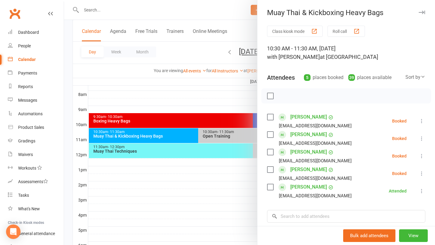
click at [421, 120] on icon at bounding box center [421, 121] width 6 height 6
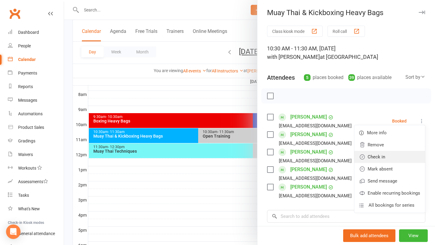
click at [396, 155] on link "Check in" at bounding box center [389, 157] width 71 height 12
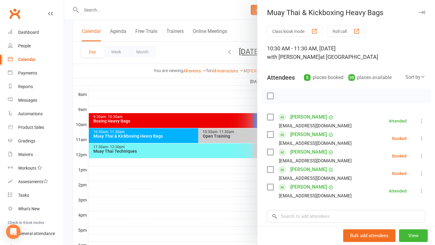
click at [420, 138] on icon at bounding box center [421, 139] width 6 height 6
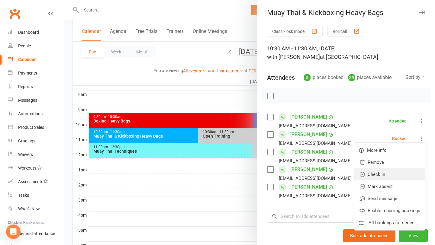
click at [391, 174] on link "Check in" at bounding box center [389, 174] width 71 height 12
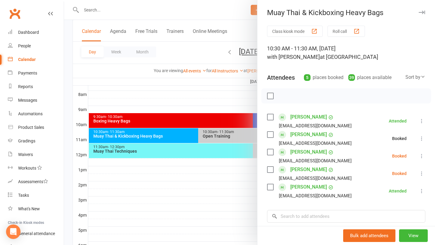
click at [420, 155] on icon at bounding box center [421, 156] width 6 height 6
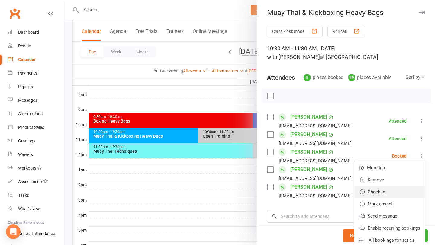
click at [389, 191] on link "Check in" at bounding box center [389, 192] width 71 height 12
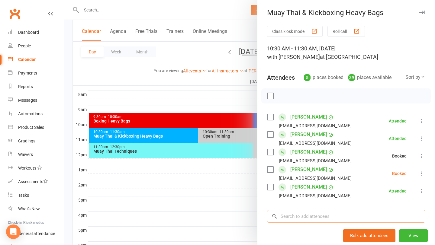
click at [350, 220] on input "search" at bounding box center [346, 216] width 158 height 13
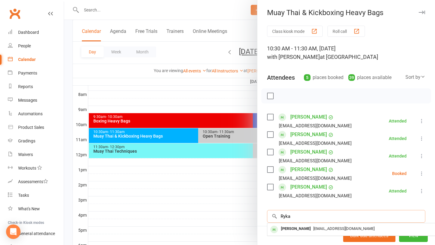
scroll to position [27, 0]
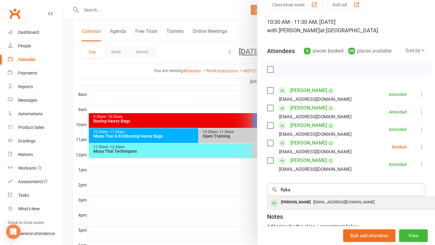
type input "Ryka"
click at [331, 204] on span "ryka_bohden@yahoo.com" at bounding box center [343, 202] width 61 height 5
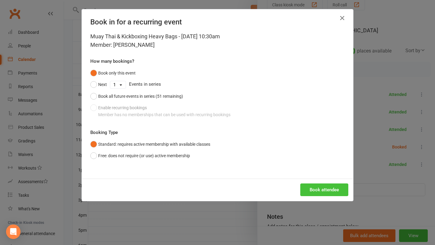
click at [320, 191] on button "Book attendee" at bounding box center [324, 190] width 48 height 13
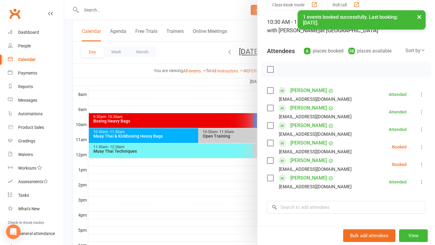
click at [421, 166] on icon at bounding box center [421, 164] width 6 height 6
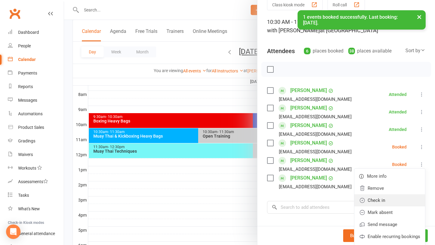
click at [382, 204] on link "Check in" at bounding box center [389, 200] width 71 height 12
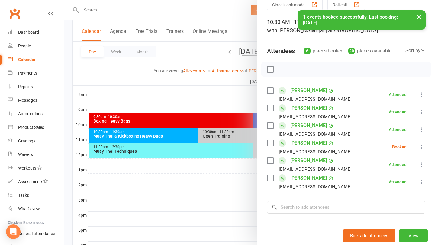
click at [222, 185] on div at bounding box center [249, 122] width 371 height 245
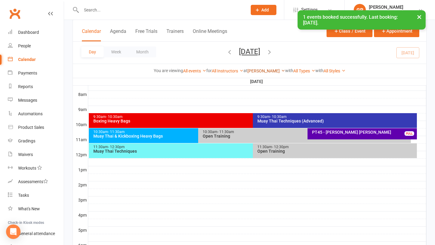
click at [267, 71] on link "[PERSON_NAME]" at bounding box center [266, 71] width 38 height 5
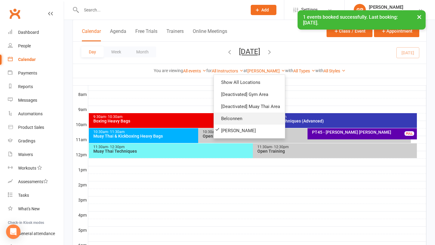
click at [250, 120] on link "Belconnen" at bounding box center [249, 119] width 71 height 12
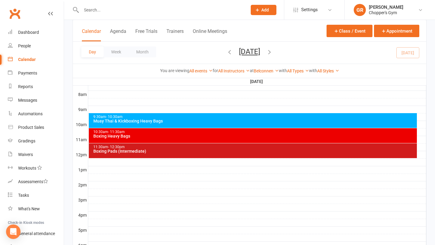
click at [267, 123] on div "9:30am - 10:30am Muay Thai & Kickboxing Heavy Bags" at bounding box center [253, 120] width 328 height 15
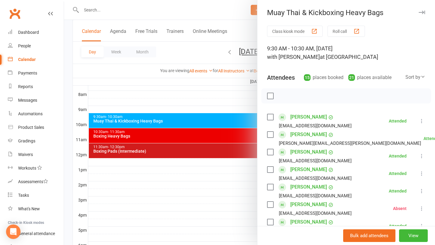
click at [235, 196] on div at bounding box center [249, 122] width 371 height 245
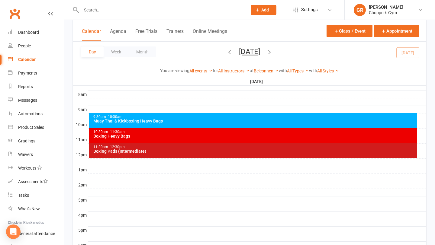
click at [248, 138] on div "Boxing Heavy Bags" at bounding box center [254, 136] width 323 height 4
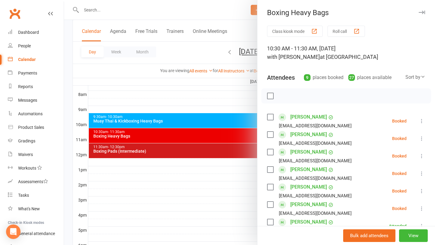
click at [228, 200] on div at bounding box center [249, 122] width 371 height 245
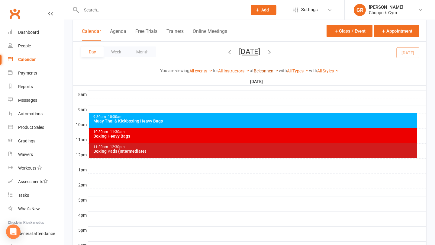
click at [264, 72] on link "Belconnen" at bounding box center [266, 71] width 25 height 5
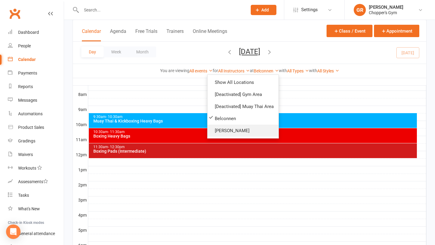
click at [240, 128] on link "[PERSON_NAME]" at bounding box center [242, 131] width 71 height 12
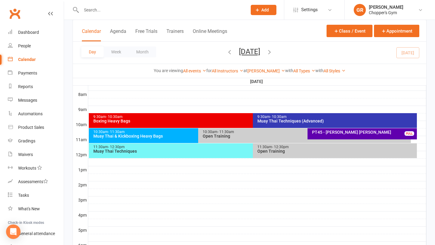
click at [235, 151] on div "Muay Thai Techniques" at bounding box center [251, 151] width 317 height 4
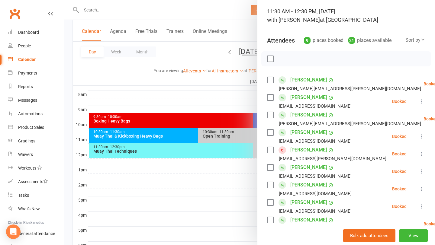
scroll to position [38, 0]
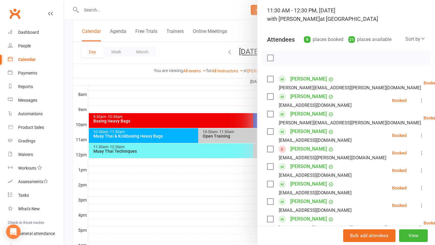
click at [422, 187] on icon at bounding box center [421, 188] width 6 height 6
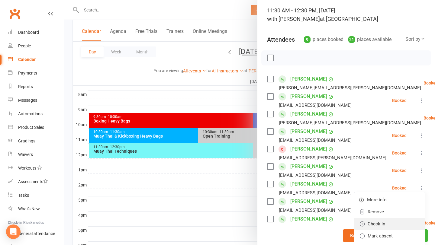
click at [395, 225] on link "Check in" at bounding box center [389, 224] width 71 height 12
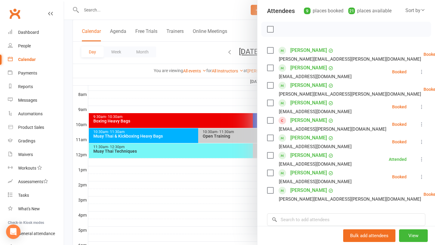
scroll to position [66, 0]
click at [396, 153] on li "Paul Chen paul89948@gmail.com Attended More info Remove Mark absent Undo check-…" at bounding box center [346, 160] width 158 height 18
click at [215, 169] on div at bounding box center [249, 122] width 371 height 245
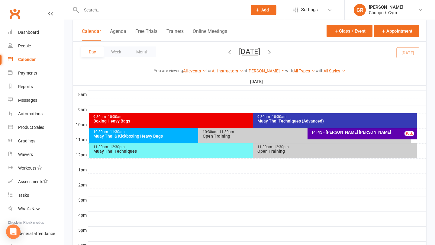
click at [164, 135] on div "Muay Thai & Kickboxing Heavy Bags" at bounding box center [196, 136] width 207 height 4
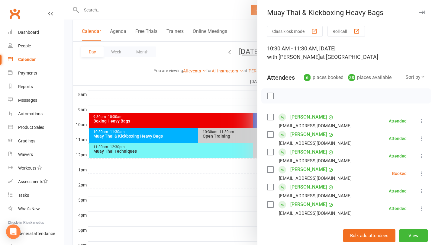
click at [196, 13] on div at bounding box center [249, 122] width 371 height 245
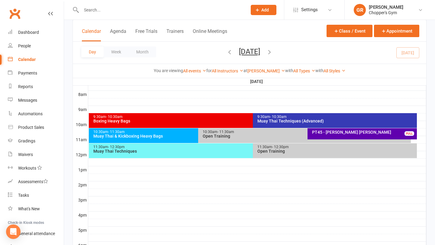
click at [180, 11] on input "text" at bounding box center [160, 10] width 163 height 8
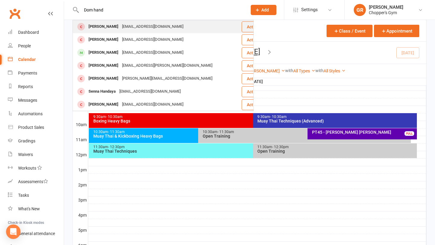
type input "Dom hand"
click at [109, 24] on div "Dominic Hand" at bounding box center [104, 26] width 34 height 9
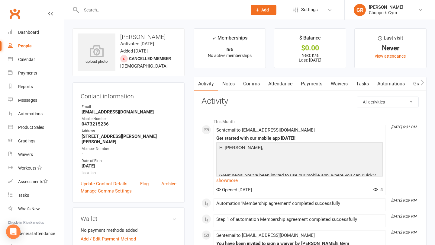
click at [311, 86] on link "Payments" at bounding box center [311, 84] width 30 height 14
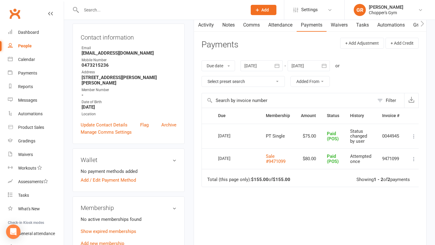
scroll to position [61, 0]
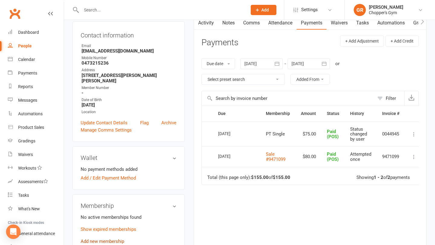
click at [110, 239] on link "Add new membership" at bounding box center [102, 241] width 43 height 5
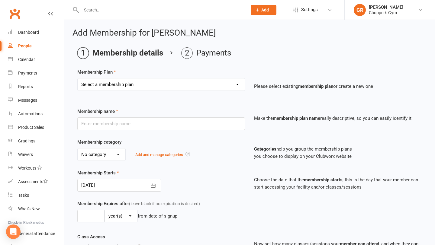
click at [172, 86] on select "Select a membership plan Create new Membership Plan Staff Membership Ongoing Un…" at bounding box center [161, 84] width 167 height 12
select select "13"
click at [78, 78] on select "Select a membership plan Create new Membership Plan Staff Membership Ongoing Un…" at bounding box center [161, 84] width 167 height 12
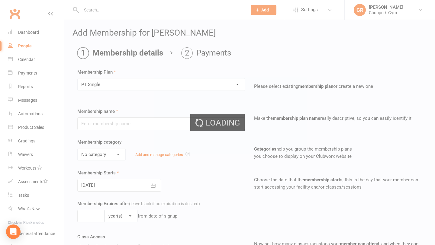
type input "PT Single"
select select "3"
type input "0"
type input "1"
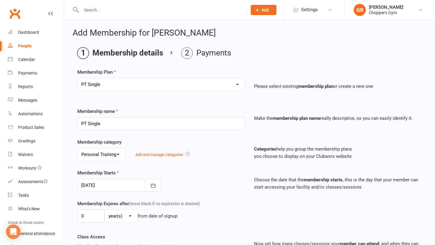
scroll to position [269, 0]
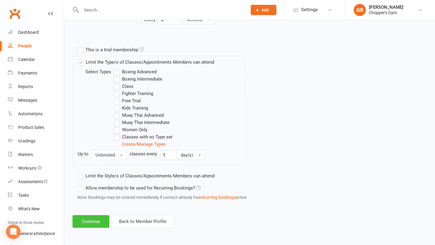
click at [99, 220] on button "Continue" at bounding box center [90, 221] width 37 height 13
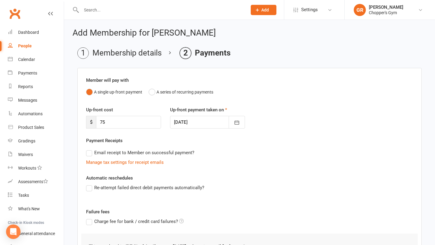
scroll to position [84, 0]
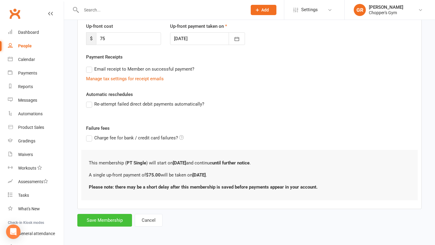
click at [111, 216] on button "Save Membership" at bounding box center [104, 220] width 55 height 13
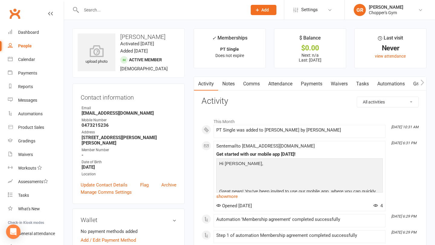
click at [16, 11] on link "Clubworx" at bounding box center [14, 13] width 15 height 15
click at [27, 60] on div "Calendar" at bounding box center [26, 59] width 17 height 5
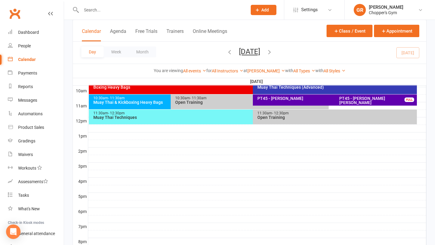
scroll to position [153, 0]
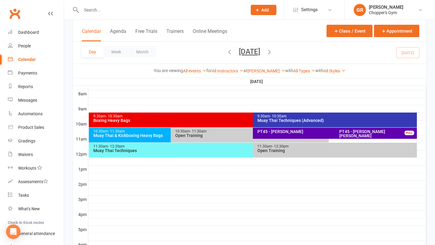
click at [283, 135] on div "PT45 - Dominic Hand FULL" at bounding box center [332, 133] width 158 height 11
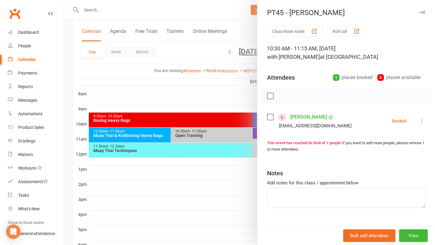
click at [293, 117] on link "Dominic Hand" at bounding box center [308, 117] width 37 height 10
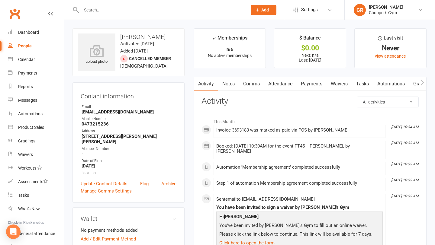
click at [311, 84] on link "Payments" at bounding box center [311, 84] width 30 height 14
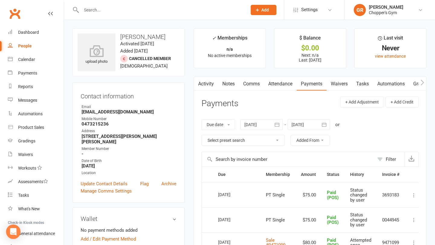
click at [153, 12] on input "text" at bounding box center [160, 10] width 163 height 8
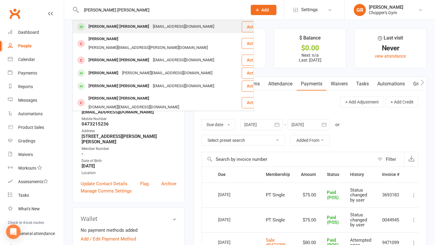
type input "jackson cooke"
click at [155, 28] on div "jacksoncfc1@hotmail.com" at bounding box center [183, 26] width 65 height 9
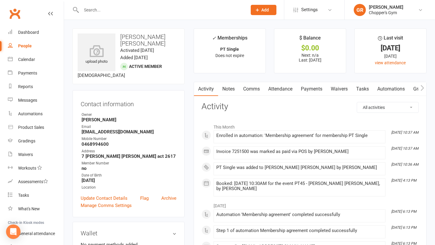
click at [305, 87] on link "Payments" at bounding box center [311, 89] width 30 height 14
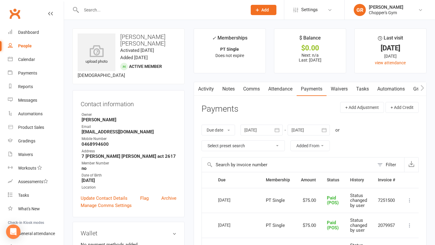
click at [305, 87] on link "Payments" at bounding box center [311, 89] width 30 height 14
click at [291, 110] on header "Payments + Add Adjustment + Add Credit" at bounding box center [309, 110] width 217 height 17
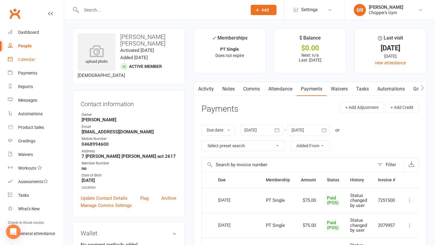
click at [24, 58] on div "Calendar" at bounding box center [26, 59] width 17 height 5
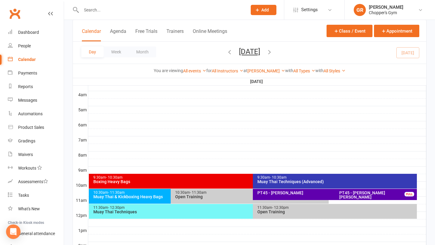
scroll to position [136, 0]
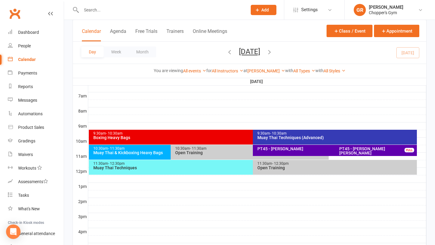
click at [242, 30] on div "Calendar Agenda Free Trials Trainers Online Meetings Class / Event Appointment" at bounding box center [249, 31] width 353 height 22
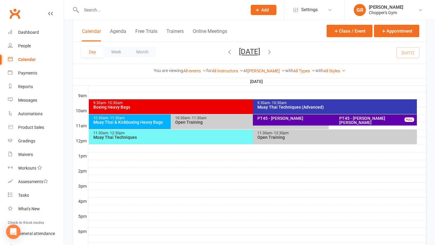
scroll to position [167, 0]
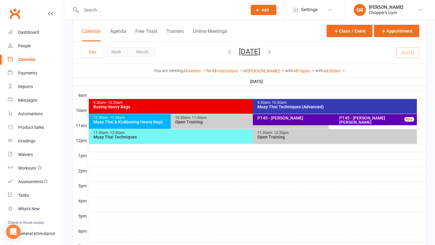
click at [213, 132] on div "11:30am - 12:30pm" at bounding box center [251, 133] width 317 height 4
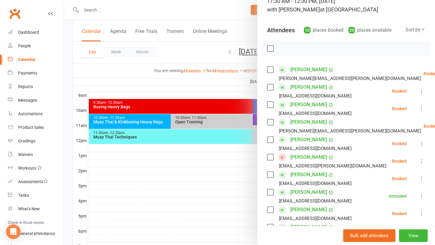
scroll to position [48, 0]
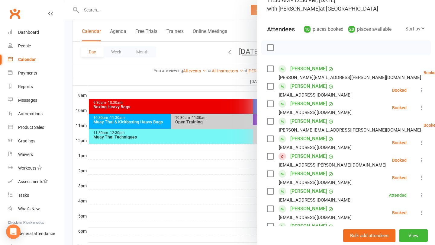
click at [245, 177] on div at bounding box center [249, 122] width 371 height 245
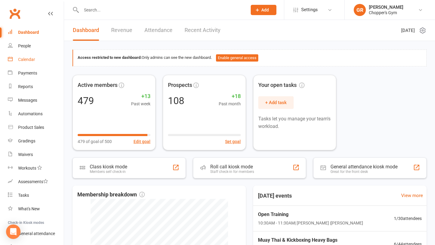
click at [28, 55] on link "Calendar" at bounding box center [36, 60] width 56 height 14
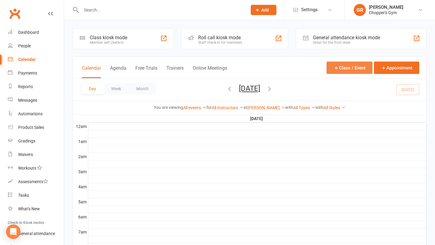
click at [338, 69] on button "Class / Event" at bounding box center [349, 68] width 46 height 12
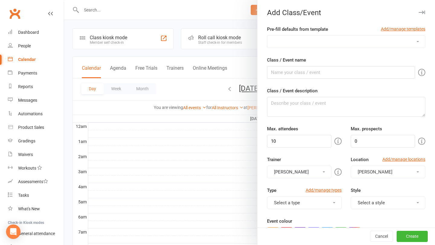
click at [223, 47] on div at bounding box center [249, 122] width 371 height 245
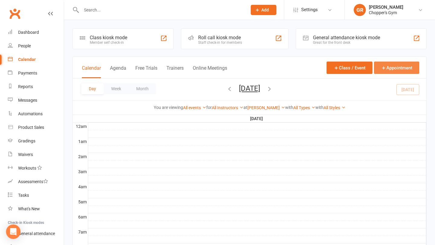
click at [394, 66] on button "Appointment" at bounding box center [396, 68] width 45 height 12
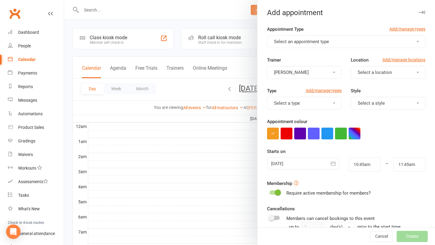
click at [347, 44] on button "Select an appointment type" at bounding box center [346, 41] width 158 height 13
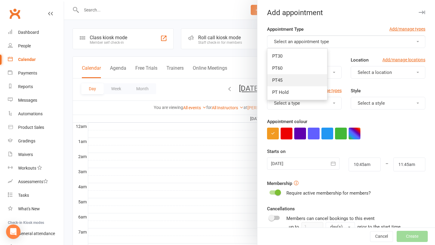
click at [302, 79] on link "PT45" at bounding box center [297, 80] width 60 height 12
type input "11:30am"
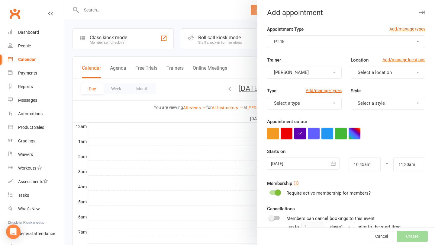
click at [372, 72] on span "Select a location" at bounding box center [374, 72] width 34 height 5
click at [368, 103] on link "Dickson" at bounding box center [381, 99] width 60 height 12
click at [325, 79] on div "Trainer Gareth Rees Location Add/manage locations Dickson" at bounding box center [345, 71] width 167 height 31
click at [324, 75] on button "[PERSON_NAME]" at bounding box center [304, 72] width 75 height 13
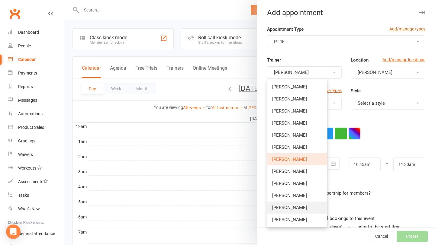
click at [291, 207] on span "Siddharth Dhawan" at bounding box center [289, 207] width 35 height 5
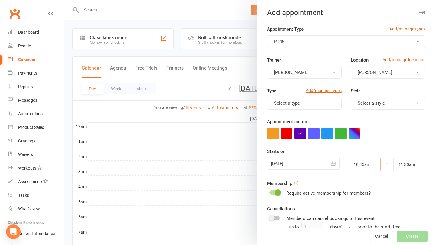
click at [371, 166] on input "10:45am" at bounding box center [364, 165] width 32 height 14
type input "10:30am"
click at [365, 179] on li "10:30am" at bounding box center [363, 176] width 29 height 9
click at [405, 161] on input "11:30am" at bounding box center [409, 165] width 32 height 14
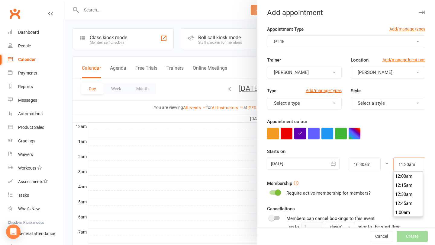
scroll to position [407, 0]
type input "11:15am"
click at [402, 179] on li "11:15am" at bounding box center [407, 176] width 29 height 9
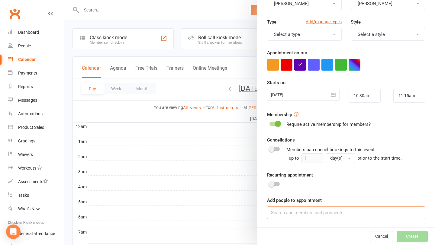
click at [353, 216] on input at bounding box center [346, 212] width 158 height 13
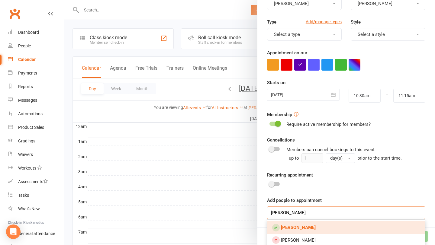
type input "dominic hand"
click at [371, 227] on link "[PERSON_NAME]" at bounding box center [346, 227] width 158 height 13
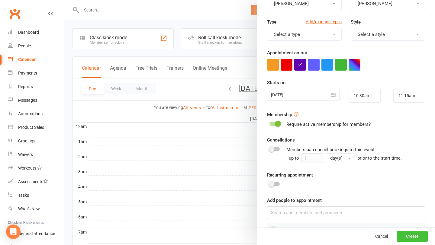
click at [417, 232] on button "Create" at bounding box center [411, 236] width 31 height 11
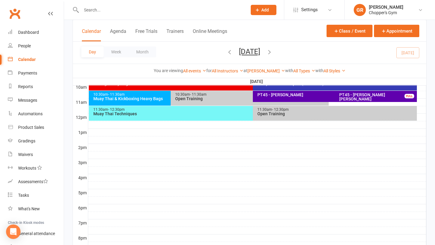
scroll to position [173, 0]
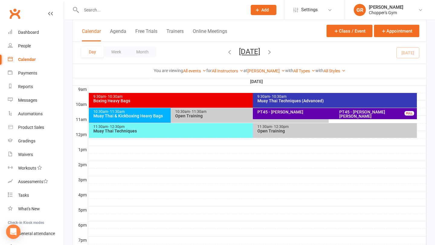
click at [307, 111] on div "PT45 - Dominic Hand" at bounding box center [333, 112] width 152 height 4
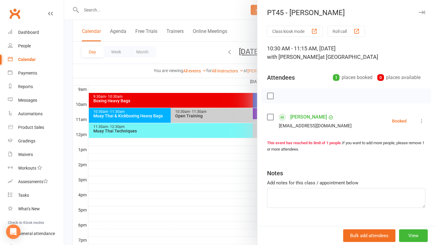
click at [420, 120] on icon at bounding box center [421, 121] width 6 height 6
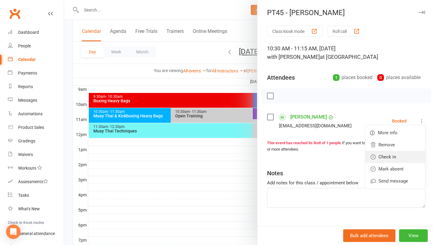
click at [382, 154] on link "Check in" at bounding box center [395, 157] width 60 height 12
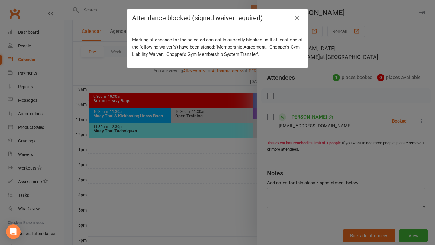
click at [225, 147] on div "Attendance blocked (signed waiver required) Marking attendance for the selected…" at bounding box center [217, 122] width 435 height 245
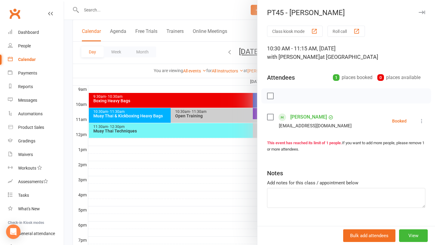
click at [311, 116] on link "[PERSON_NAME]" at bounding box center [308, 117] width 37 height 10
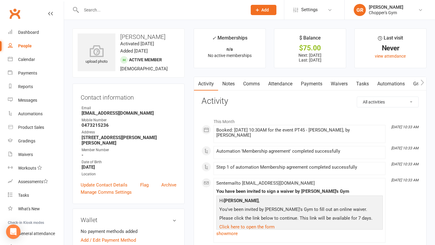
click at [319, 82] on link "Payments" at bounding box center [311, 84] width 30 height 14
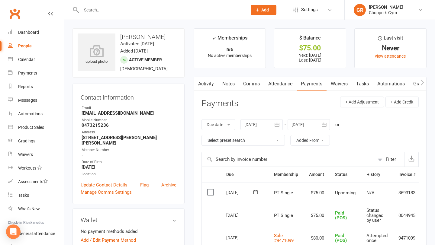
click at [209, 192] on label at bounding box center [211, 192] width 8 height 6
click at [209, 189] on input "checkbox" at bounding box center [209, 189] width 4 height 0
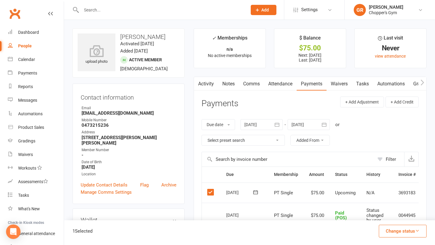
click at [400, 234] on button "Change status" at bounding box center [402, 231] width 48 height 13
click at [388, 192] on link "Paid (POS)" at bounding box center [396, 191] width 60 height 12
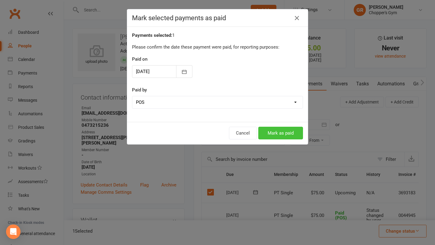
click at [287, 134] on button "Mark as paid" at bounding box center [280, 133] width 45 height 13
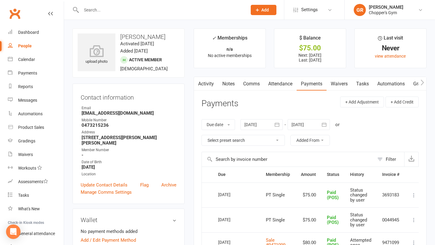
click at [114, 9] on input "text" at bounding box center [160, 10] width 163 height 8
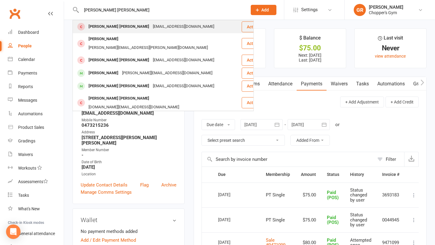
type input "[PERSON_NAME] [PERSON_NAME]"
click at [151, 25] on div "[EMAIL_ADDRESS][DOMAIN_NAME]" at bounding box center [183, 26] width 65 height 9
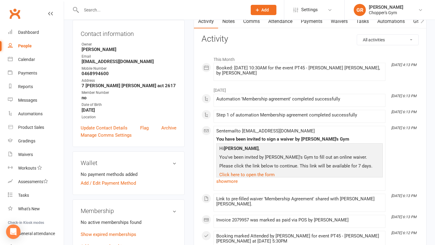
scroll to position [164, 0]
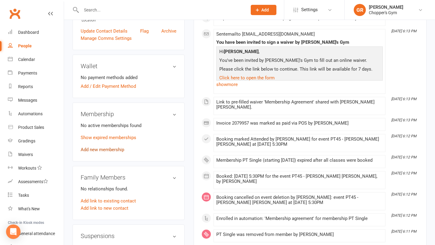
click at [113, 147] on link "Add new membership" at bounding box center [102, 149] width 43 height 5
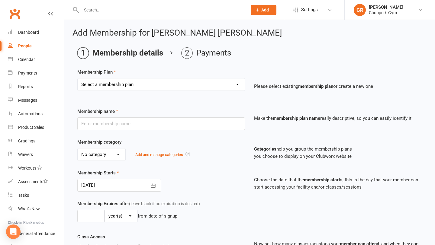
click at [123, 88] on select "Select a membership plan Create new Membership Plan Staff Membership Ongoing Un…" at bounding box center [161, 84] width 167 height 12
select select "13"
click at [78, 78] on select "Select a membership plan Create new Membership Plan Staff Membership Ongoing Un…" at bounding box center [161, 84] width 167 height 12
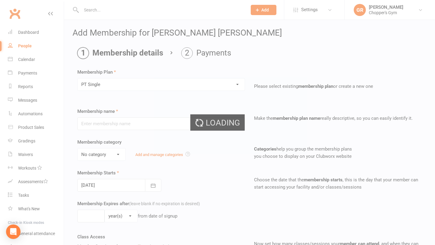
type input "PT Single"
select select "3"
type input "0"
type input "1"
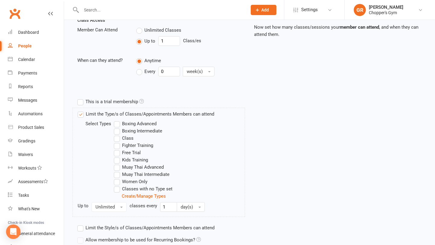
scroll to position [269, 0]
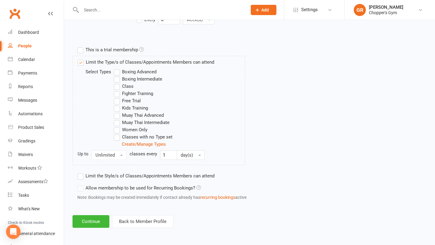
select select "22"
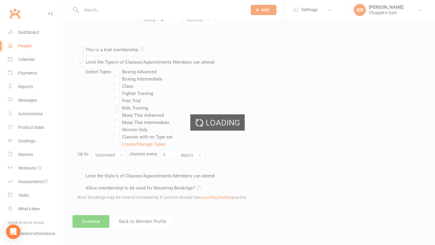
type input "2 per Week Kids Training Belconnen"
select select "2"
type input "10"
select select "1"
type input "1"
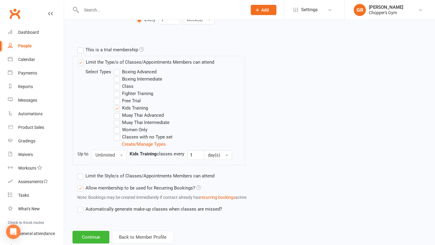
click at [119, 110] on label "Kids Training" at bounding box center [131, 107] width 34 height 7
click at [118, 104] on input "Kids Training" at bounding box center [116, 104] width 4 height 0
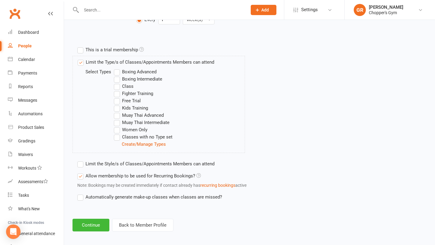
scroll to position [272, 0]
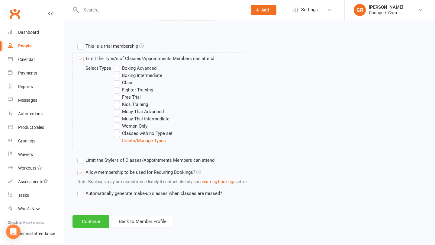
click at [99, 219] on button "Continue" at bounding box center [90, 221] width 37 height 13
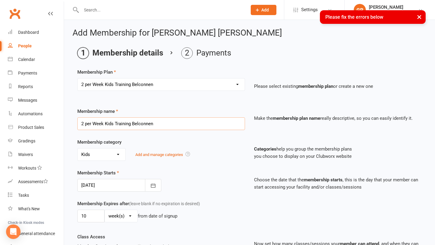
click at [146, 126] on input "2 per Week Kids Training Belconnen" at bounding box center [161, 123] width 168 height 13
click at [230, 86] on select "Select a membership plan Create new Membership Plan Staff Membership Ongoing Un…" at bounding box center [161, 84] width 167 height 12
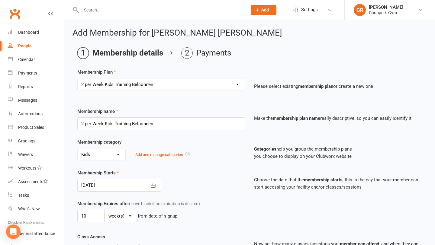
select select "13"
click at [78, 78] on select "Select a membership plan Create new Membership Plan Staff Membership Ongoing Un…" at bounding box center [161, 84] width 167 height 12
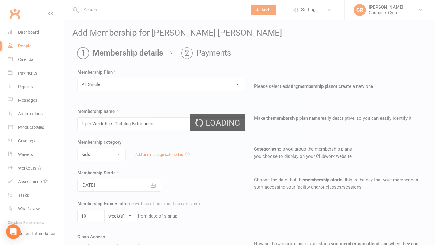
type input "PT Single"
select select "3"
type input "0"
select select "3"
type input "0"
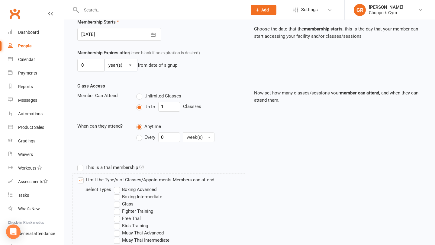
scroll to position [280, 0]
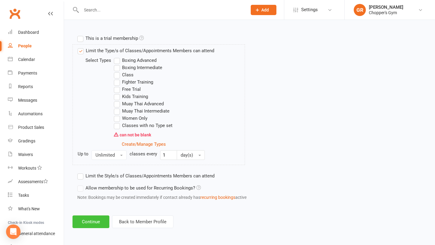
click at [99, 219] on button "Continue" at bounding box center [90, 222] width 37 height 13
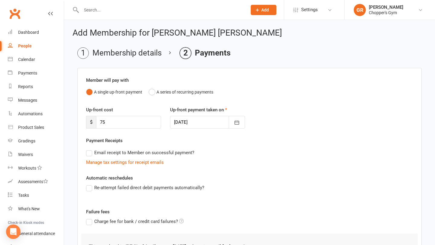
scroll to position [84, 0]
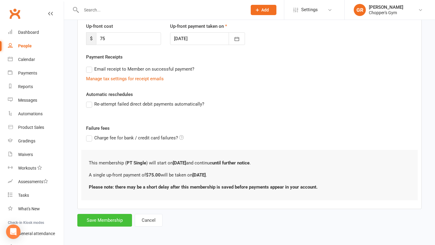
click at [102, 220] on button "Save Membership" at bounding box center [104, 220] width 55 height 13
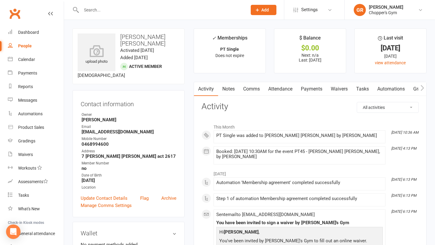
click at [305, 88] on link "Payments" at bounding box center [311, 89] width 30 height 14
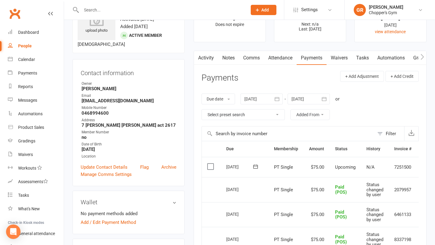
scroll to position [43, 0]
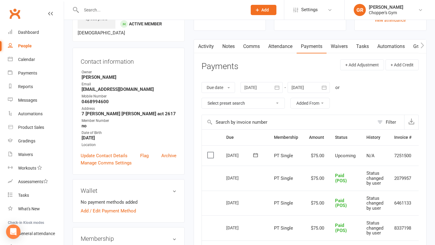
click at [215, 155] on td "Select this" at bounding box center [211, 155] width 19 height 21
click at [209, 154] on label at bounding box center [211, 155] width 8 height 6
click at [209, 152] on input "checkbox" at bounding box center [209, 152] width 4 height 0
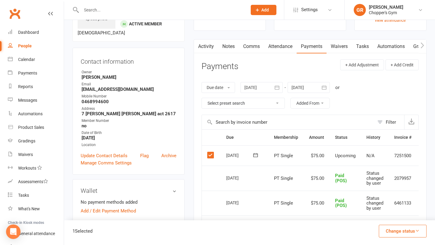
click at [421, 233] on button "Change status" at bounding box center [402, 231] width 48 height 13
click at [393, 192] on link "Paid (POS)" at bounding box center [396, 191] width 60 height 12
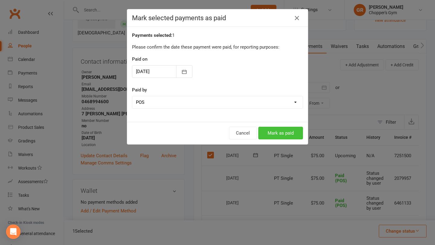
click at [284, 131] on button "Mark as paid" at bounding box center [280, 133] width 45 height 13
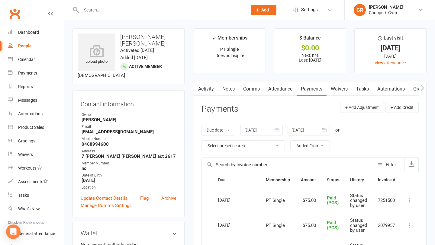
scroll to position [43, 0]
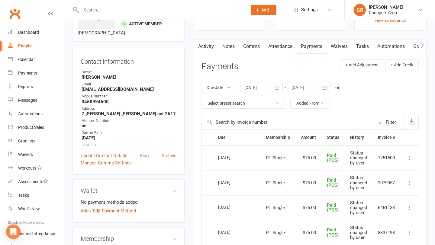
click at [21, 60] on div "Calendar" at bounding box center [26, 59] width 17 height 5
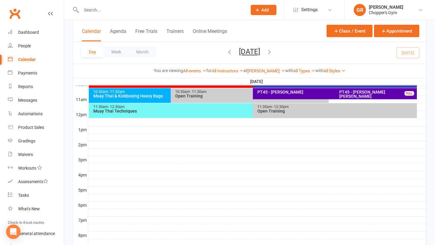
scroll to position [125, 0]
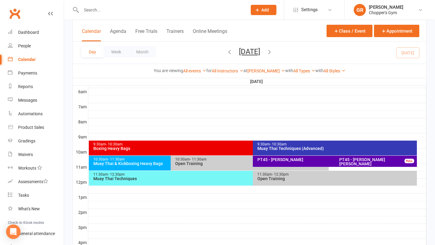
click at [215, 178] on div "Muay Thai Techniques" at bounding box center [251, 179] width 317 height 4
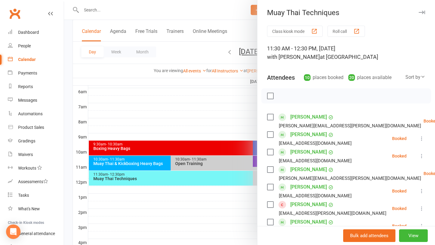
click at [230, 151] on div at bounding box center [249, 122] width 371 height 245
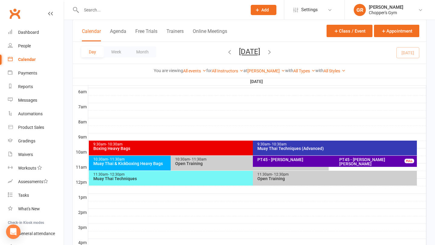
click at [226, 164] on div "Open Training" at bounding box center [251, 163] width 152 height 4
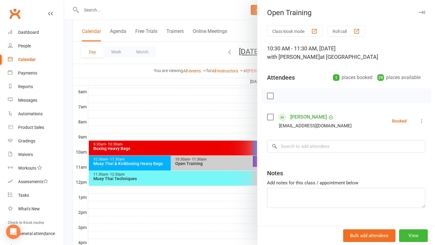
click at [422, 120] on icon at bounding box center [421, 121] width 6 height 6
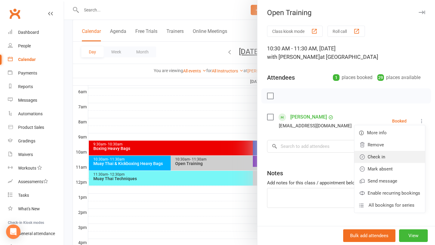
click at [398, 157] on link "Check in" at bounding box center [389, 157] width 71 height 12
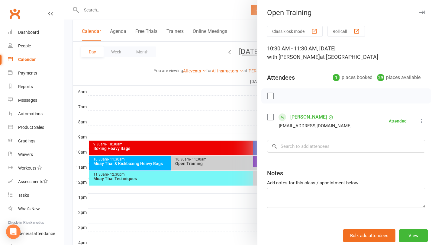
click at [197, 90] on div at bounding box center [249, 122] width 371 height 245
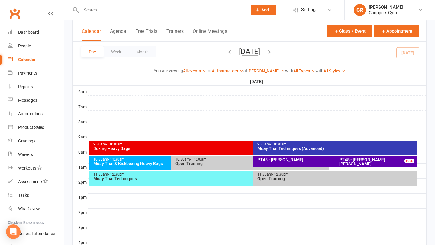
click at [155, 161] on div "Muay Thai & Kickboxing Heavy Bags" at bounding box center [169, 163] width 152 height 4
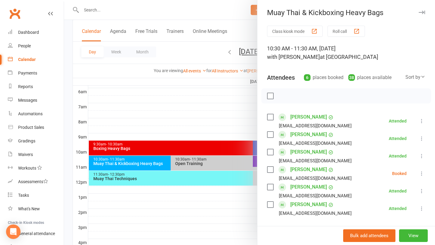
click at [239, 62] on div at bounding box center [249, 122] width 371 height 245
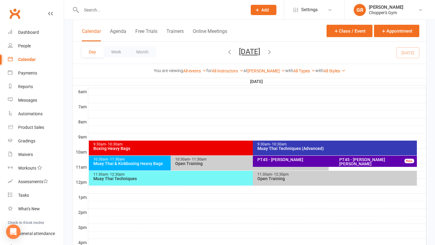
click at [236, 138] on div at bounding box center [257, 136] width 338 height 7
click at [236, 149] on div "Boxing Heavy Bags" at bounding box center [251, 148] width 317 height 4
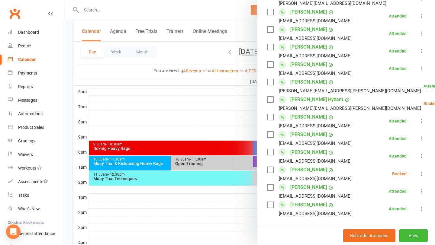
scroll to position [239, 0]
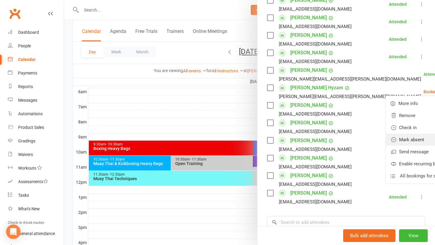
click at [385, 136] on link "Mark absent" at bounding box center [420, 140] width 71 height 12
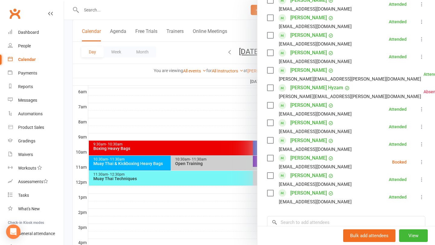
click at [420, 162] on icon at bounding box center [421, 162] width 6 height 6
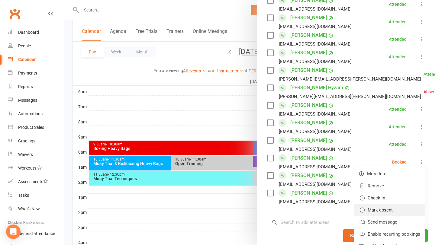
click at [384, 209] on link "Mark absent" at bounding box center [389, 210] width 71 height 12
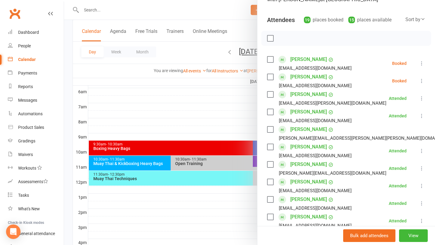
scroll to position [50, 0]
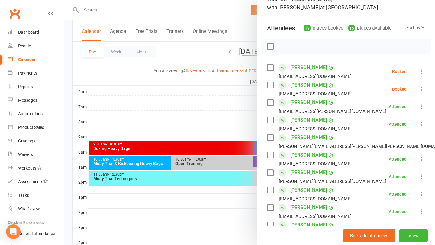
click at [422, 89] on icon at bounding box center [421, 89] width 6 height 6
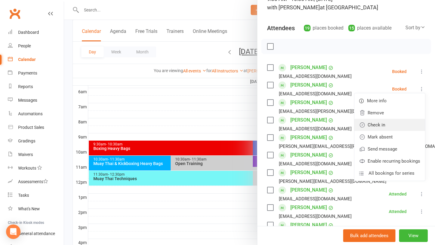
click at [390, 123] on link "Check in" at bounding box center [389, 125] width 71 height 12
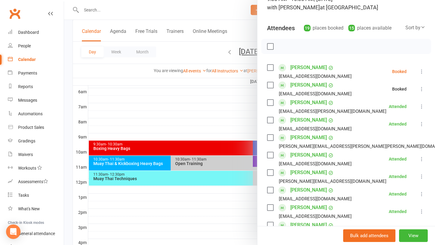
click at [420, 72] on icon at bounding box center [421, 72] width 6 height 6
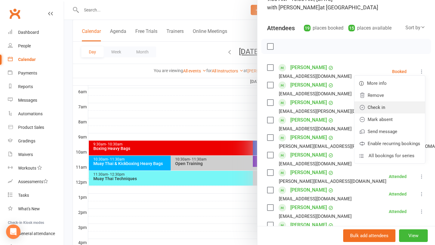
click at [390, 108] on link "Check in" at bounding box center [389, 107] width 71 height 12
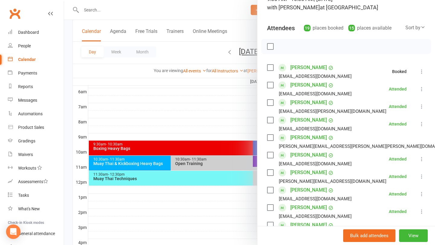
click at [238, 110] on div at bounding box center [249, 122] width 371 height 245
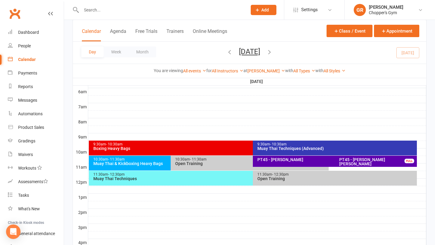
click at [160, 160] on div "10:30am - 11:30am" at bounding box center [169, 160] width 152 height 4
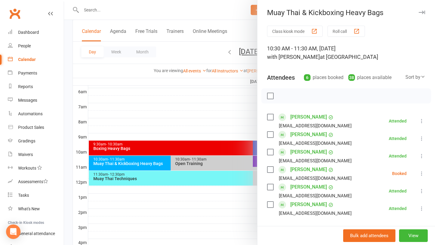
click at [422, 175] on icon at bounding box center [421, 174] width 6 height 6
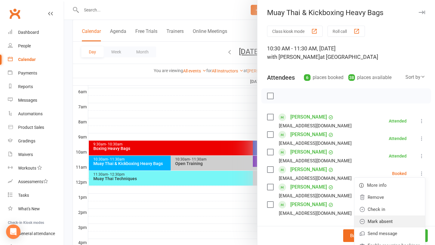
click at [389, 219] on link "Mark absent" at bounding box center [389, 222] width 71 height 12
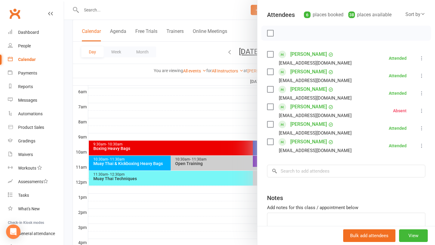
scroll to position [100, 0]
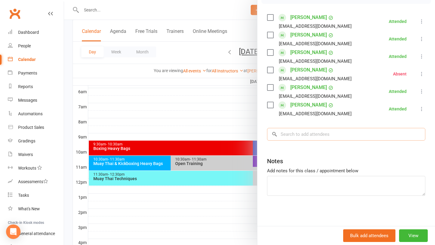
click at [343, 133] on input "search" at bounding box center [346, 134] width 158 height 13
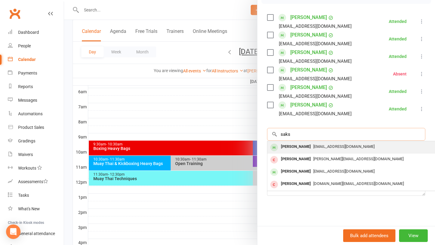
type input "saks"
click at [347, 146] on span "sakshyamgaire7@gmail.com" at bounding box center [343, 146] width 61 height 5
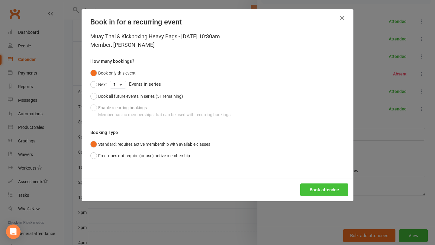
click at [320, 195] on button "Book attendee" at bounding box center [324, 190] width 48 height 13
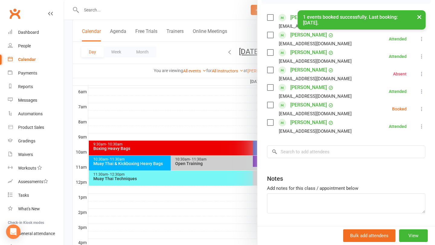
click at [421, 113] on li "Sakshyam Gaire sakshyamgaire7@gmail.com Booked More info Remove Check in Mark a…" at bounding box center [346, 109] width 158 height 18
click at [421, 111] on icon at bounding box center [421, 109] width 6 height 6
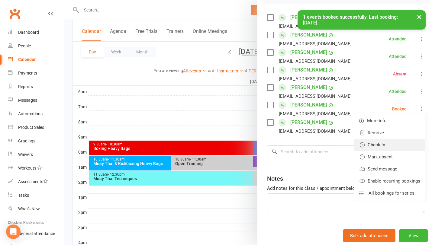
click at [377, 146] on link "Check in" at bounding box center [389, 145] width 71 height 12
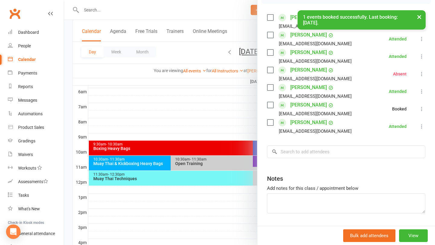
click at [150, 106] on div at bounding box center [249, 122] width 371 height 245
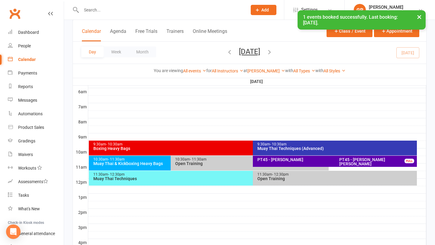
click at [228, 185] on div "11:30am - 12:30pm Muay Thai Techniques" at bounding box center [250, 178] width 322 height 15
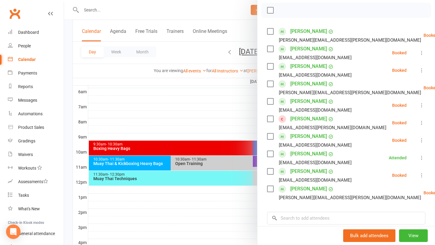
scroll to position [85, 0]
click at [244, 30] on div at bounding box center [249, 122] width 371 height 245
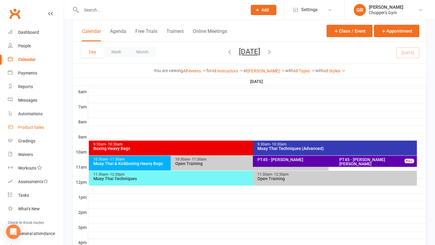
click at [29, 128] on div "Product Sales" at bounding box center [31, 127] width 26 height 5
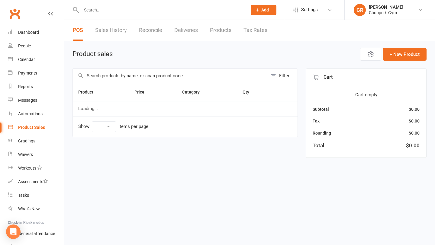
select select "100"
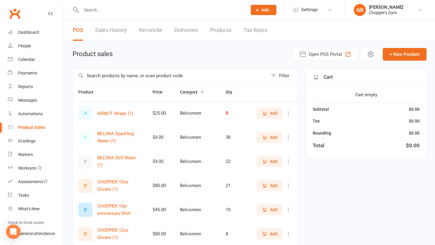
click at [160, 77] on input "text" at bounding box center [170, 76] width 195 height 14
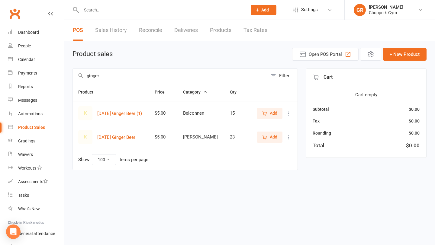
type input "ginger"
click at [270, 138] on span "Add" at bounding box center [274, 137] width 8 height 7
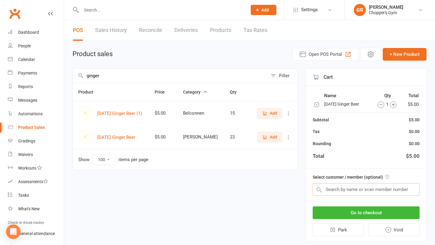
click at [384, 190] on input "text" at bounding box center [365, 189] width 107 height 13
type input "vonnor"
drag, startPoint x: 329, startPoint y: 189, endPoint x: 313, endPoint y: 188, distance: 15.7
click at [313, 188] on input "text" at bounding box center [365, 189] width 107 height 13
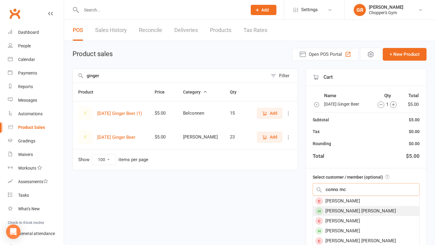
type input "conno mc"
click at [326, 211] on div "Connor Mcneil" at bounding box center [366, 211] width 106 height 10
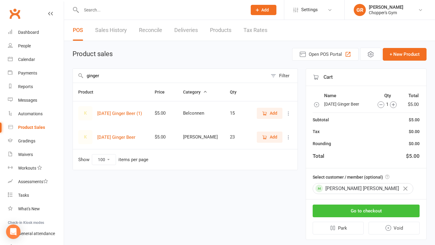
click at [357, 212] on button "Go to checkout" at bounding box center [365, 211] width 107 height 13
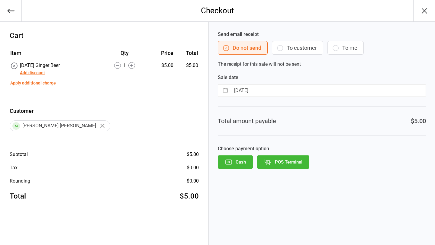
click at [289, 170] on div "Send email receipt Do not send To customer To me The receipt for this sale will…" at bounding box center [322, 133] width 226 height 223
click at [291, 161] on button "POS Terminal" at bounding box center [283, 161] width 52 height 13
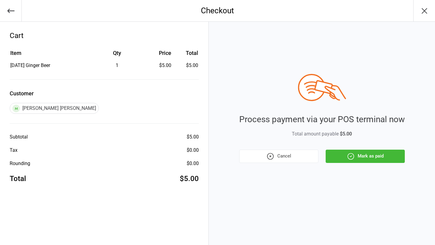
click at [379, 159] on button "Mark as paid" at bounding box center [364, 156] width 79 height 13
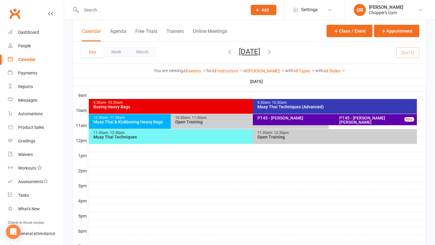
click at [206, 134] on div "11:30am - 12:30pm" at bounding box center [251, 133] width 317 height 4
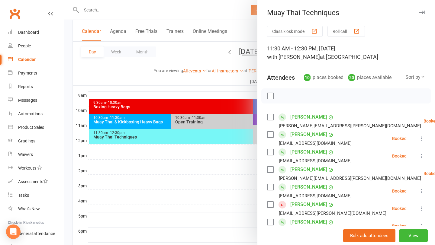
click at [419, 142] on li "[PERSON_NAME] [EMAIL_ADDRESS][DOMAIN_NAME] Booked More info Remove Check in Mar…" at bounding box center [346, 139] width 158 height 18
click at [420, 140] on icon at bounding box center [421, 139] width 6 height 6
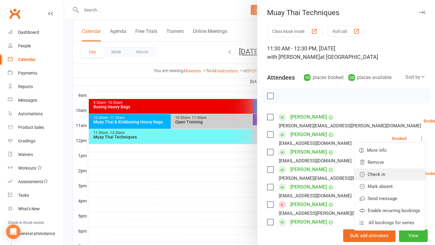
click at [390, 172] on link "Check in" at bounding box center [389, 174] width 71 height 12
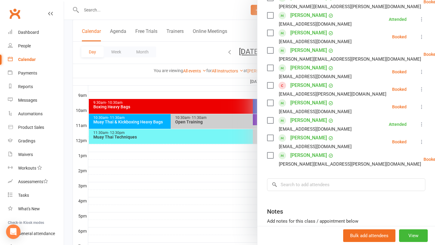
scroll to position [129, 0]
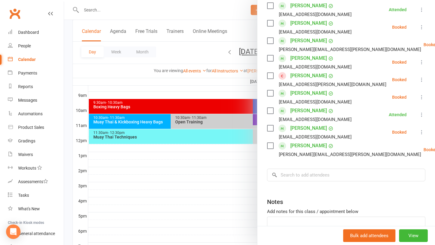
click at [228, 172] on div at bounding box center [249, 122] width 371 height 245
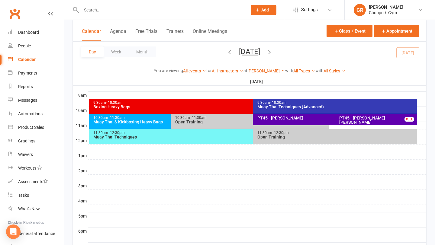
click at [273, 130] on div "11:30am - 12:30pm Open Training" at bounding box center [335, 136] width 164 height 15
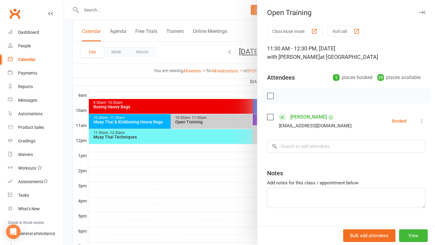
click at [422, 124] on button at bounding box center [421, 120] width 7 height 7
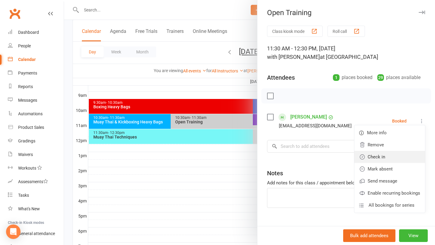
click at [391, 158] on link "Check in" at bounding box center [389, 157] width 71 height 12
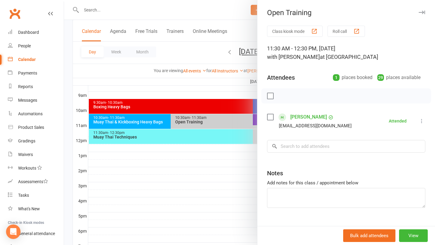
click at [212, 167] on div at bounding box center [249, 122] width 371 height 245
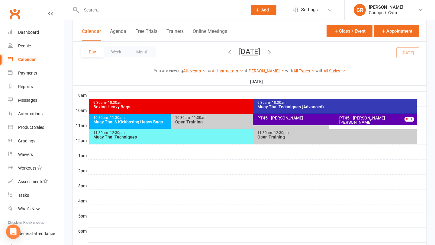
click at [225, 134] on div "11:30am - 12:30pm" at bounding box center [251, 133] width 317 height 4
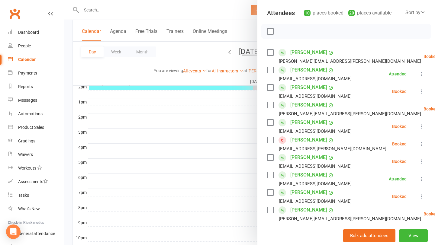
scroll to position [66, 0]
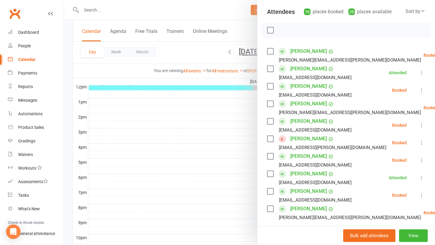
click at [420, 127] on icon at bounding box center [421, 125] width 6 height 6
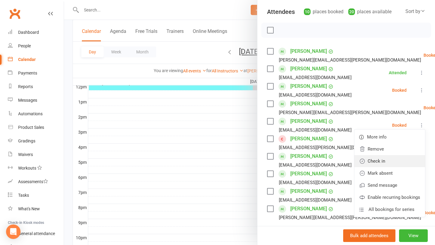
click at [394, 160] on link "Check in" at bounding box center [389, 161] width 71 height 12
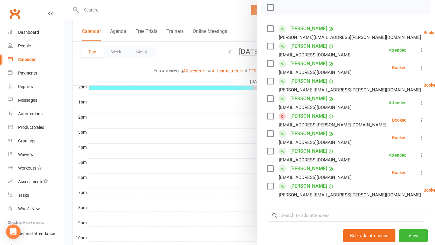
scroll to position [89, 0]
click at [422, 139] on icon at bounding box center [421, 137] width 6 height 6
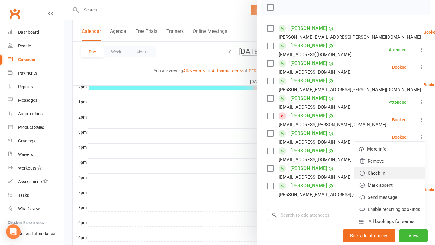
click at [393, 175] on link "Check in" at bounding box center [389, 173] width 71 height 12
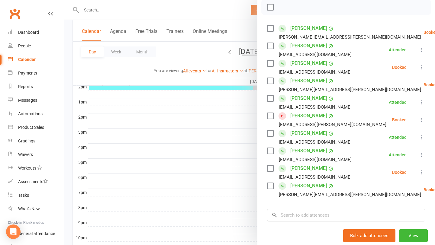
click at [422, 122] on icon at bounding box center [421, 120] width 6 height 6
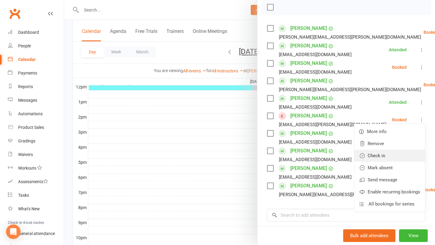
click at [389, 159] on link "Check in" at bounding box center [389, 156] width 71 height 12
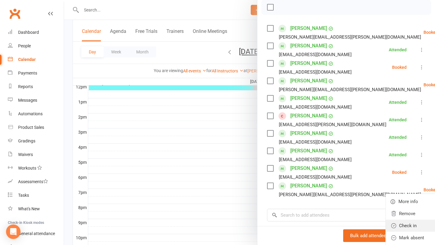
click at [388, 227] on link "Check in" at bounding box center [420, 226] width 71 height 12
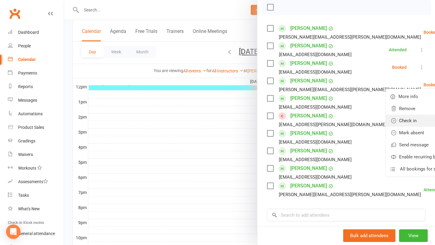
click at [401, 119] on link "Check in" at bounding box center [420, 121] width 71 height 12
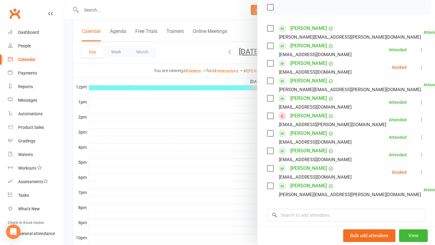
click at [420, 65] on icon at bounding box center [421, 67] width 6 height 6
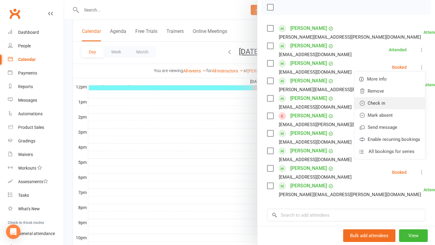
click at [395, 102] on link "Check in" at bounding box center [389, 103] width 71 height 12
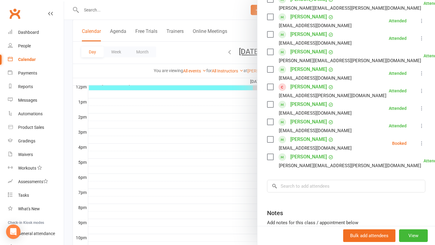
scroll to position [117, 0]
